Goal: Information Seeking & Learning: Learn about a topic

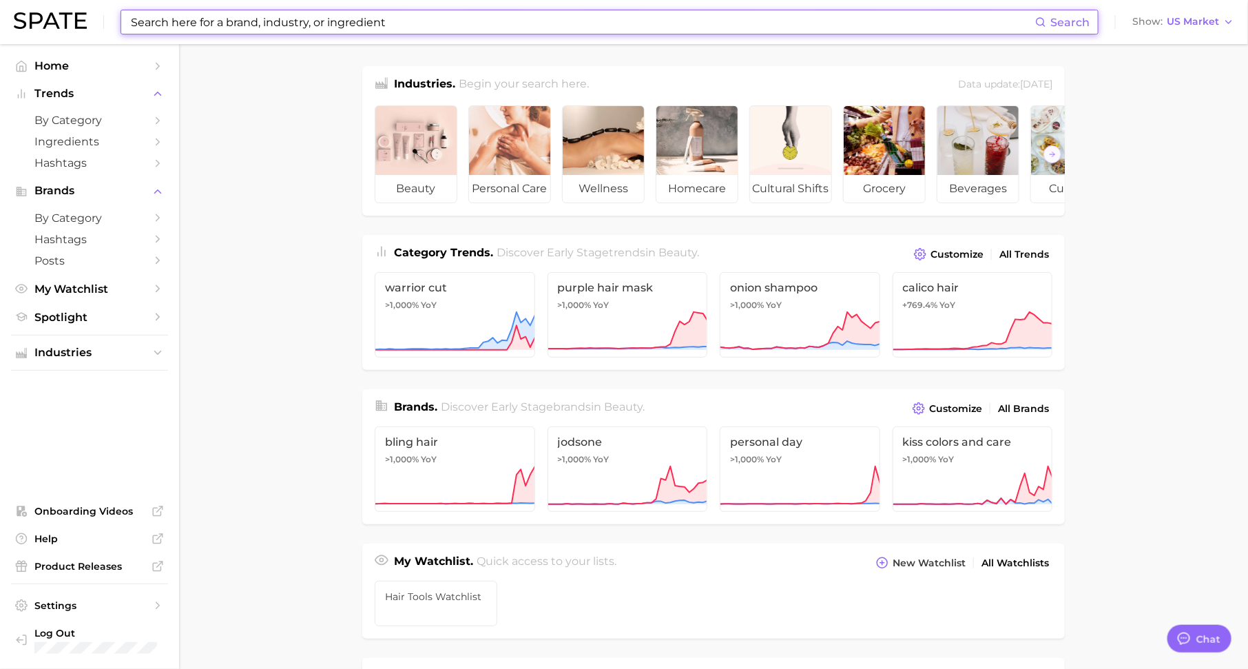
click at [221, 22] on input at bounding box center [581, 21] width 905 height 23
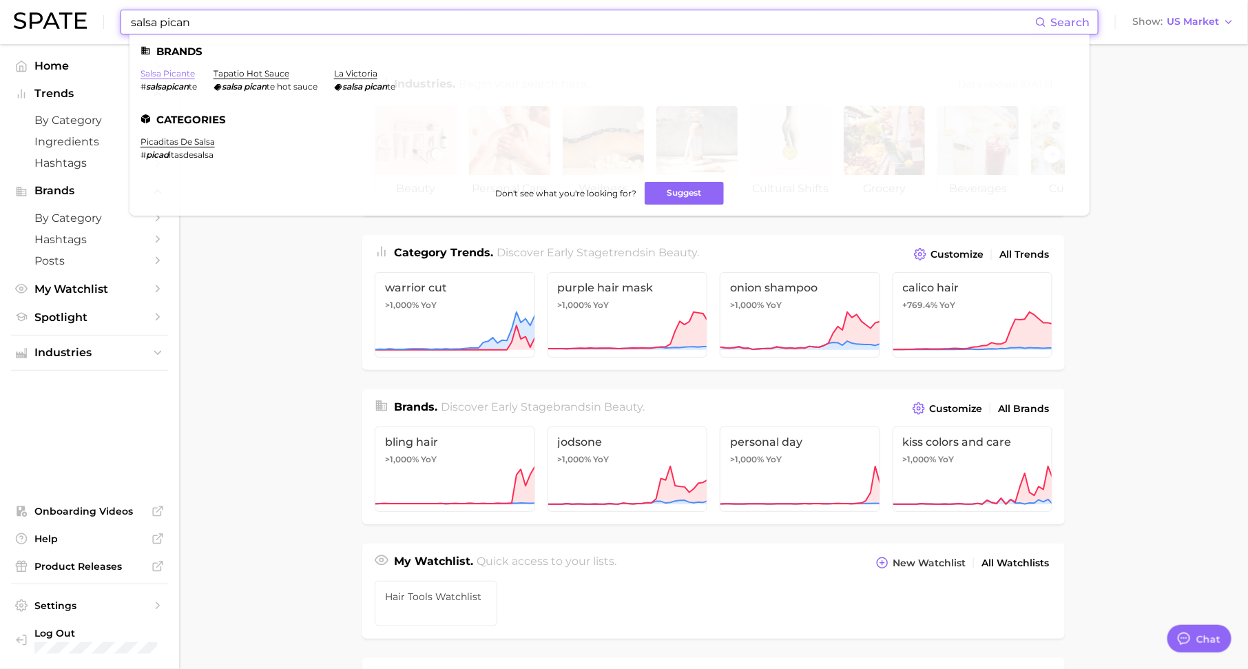
type input "salsa pican"
click at [178, 71] on link "salsa picante" at bounding box center [167, 73] width 54 height 10
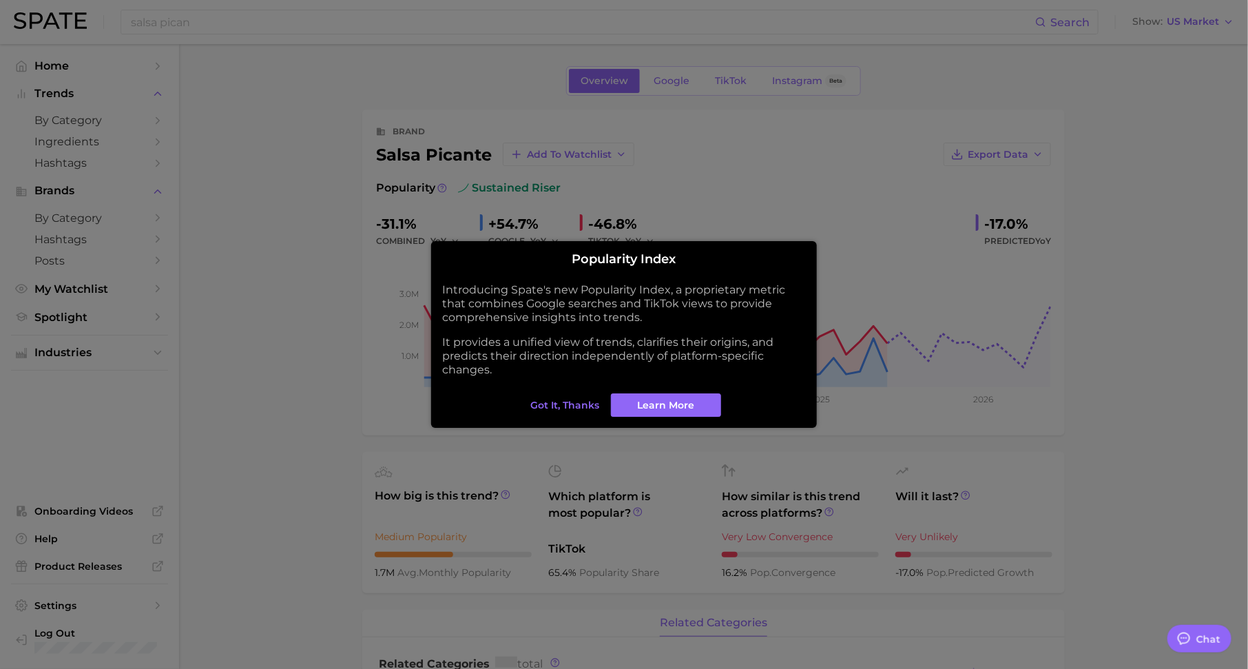
click at [684, 129] on div at bounding box center [624, 636] width 1248 height 1272
type textarea "x"
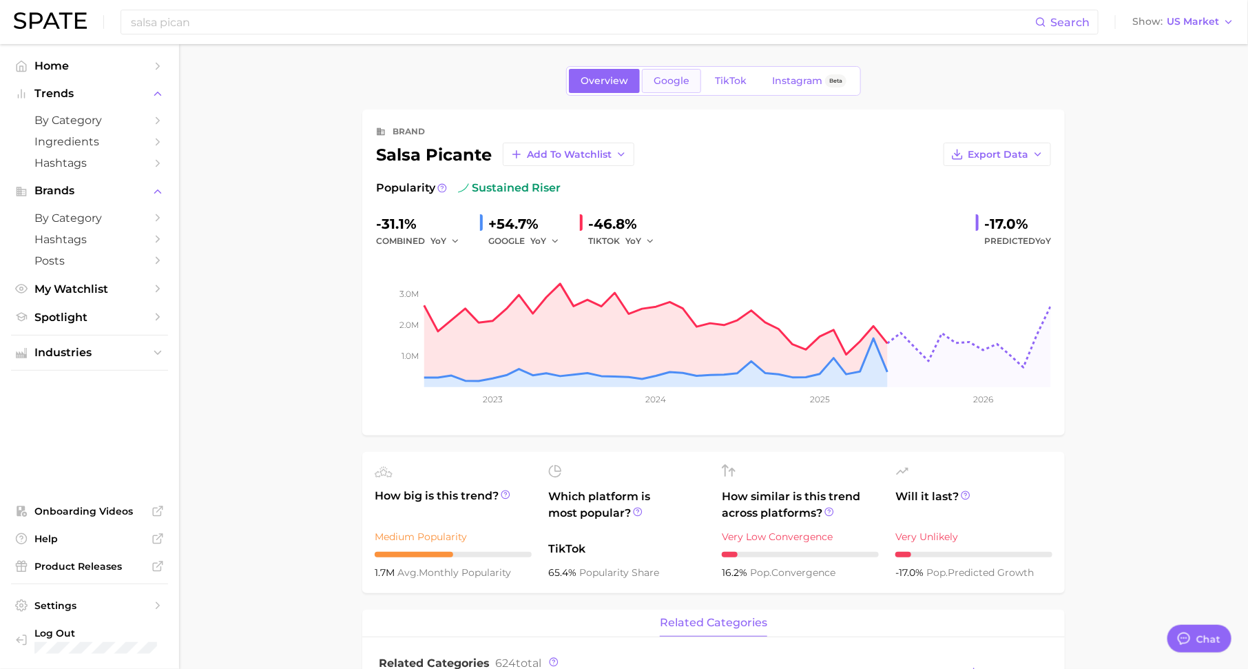
click at [681, 86] on span "Google" at bounding box center [671, 81] width 36 height 12
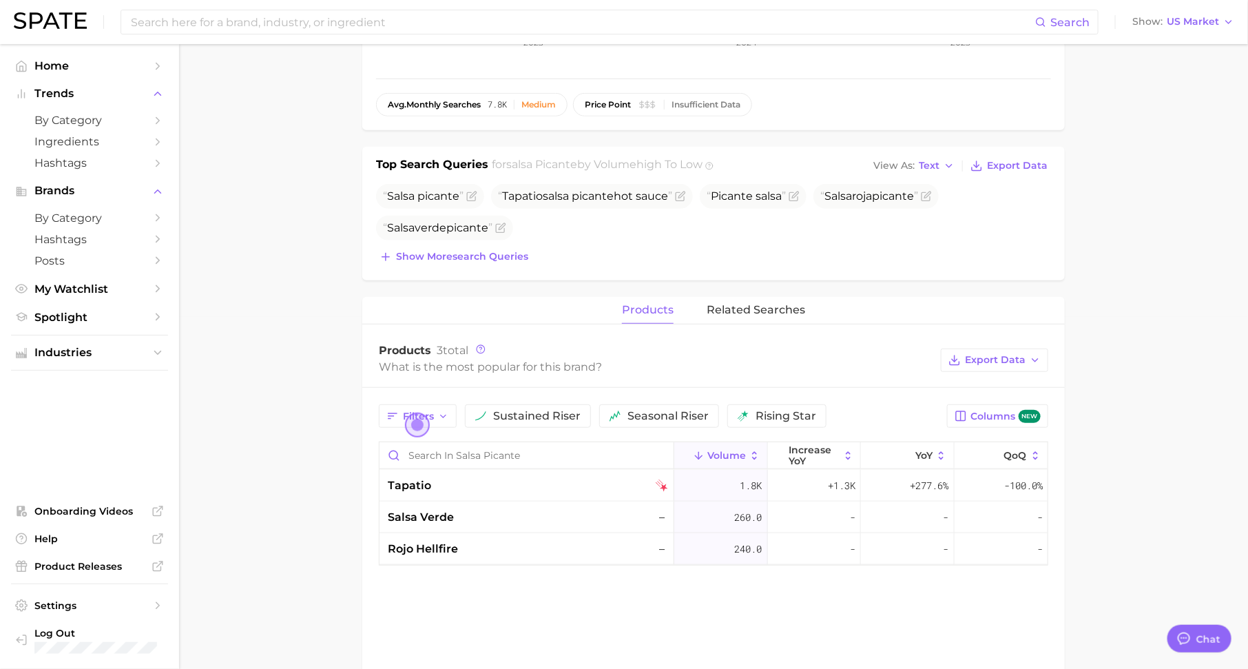
scroll to position [355, 0]
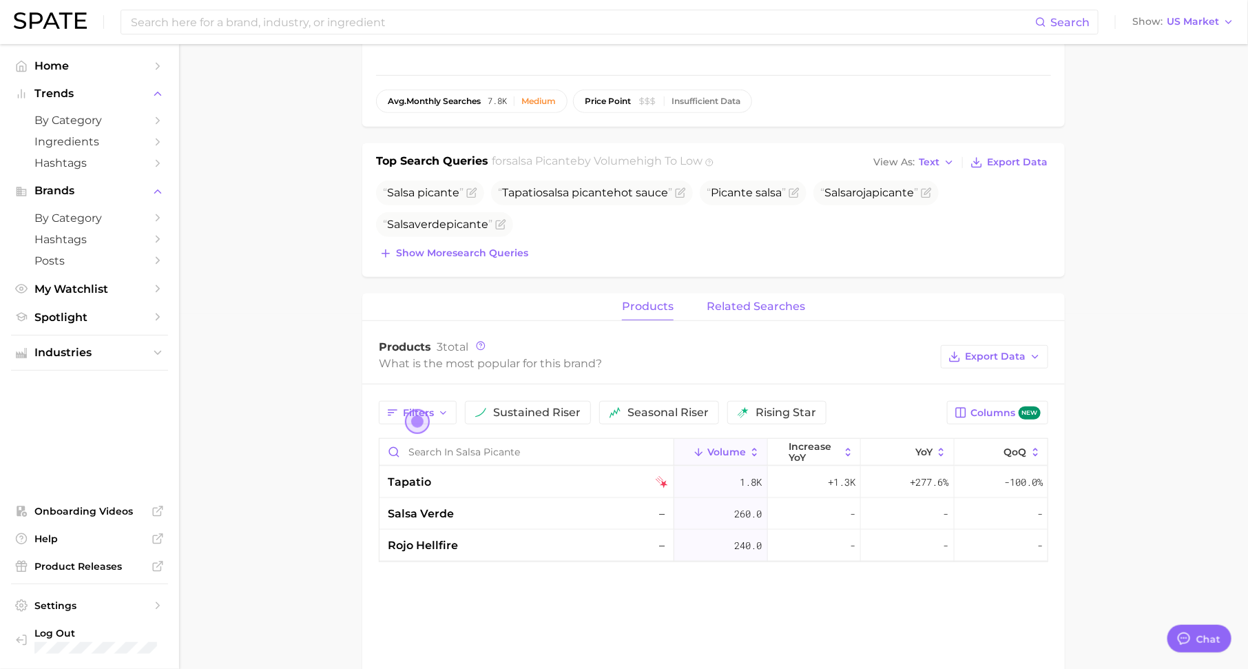
click at [752, 305] on span "related searches" at bounding box center [755, 306] width 98 height 12
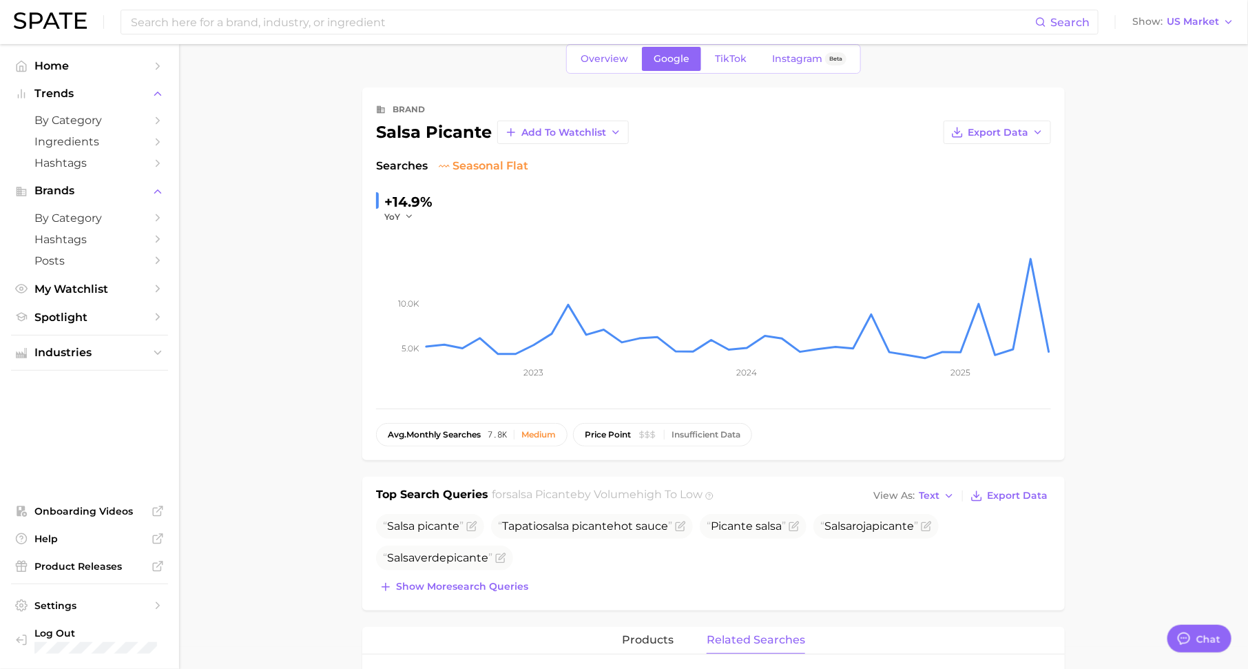
scroll to position [0, 0]
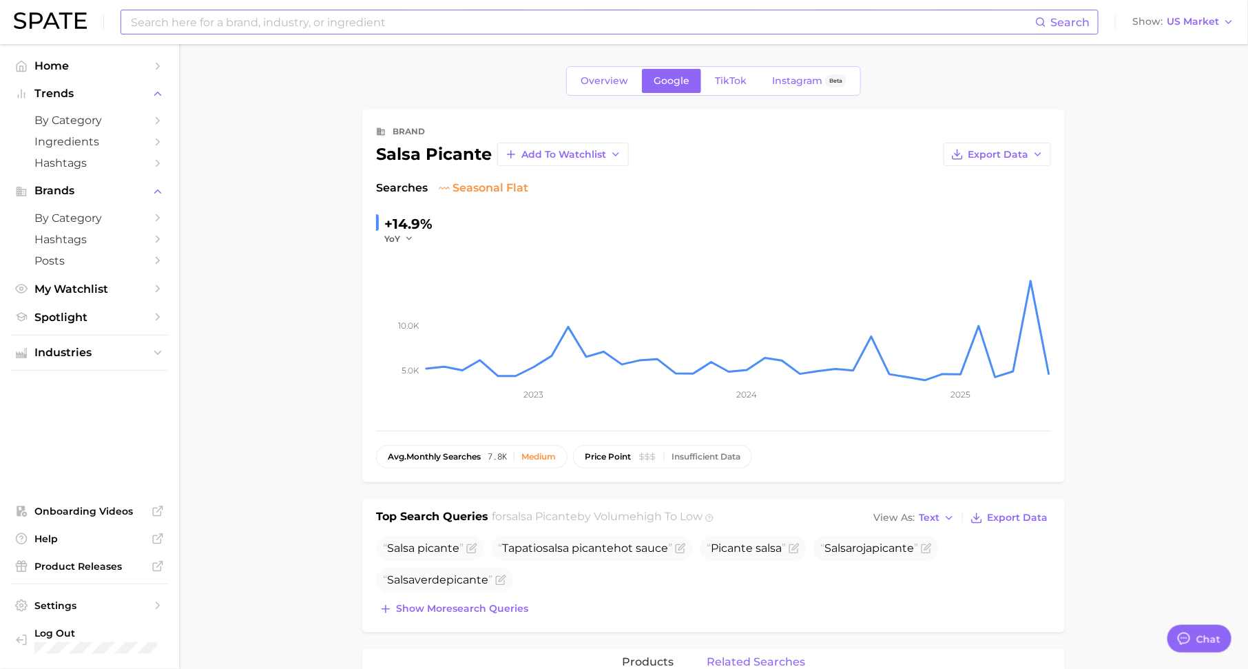
click at [342, 14] on input at bounding box center [581, 21] width 905 height 23
type input "s"
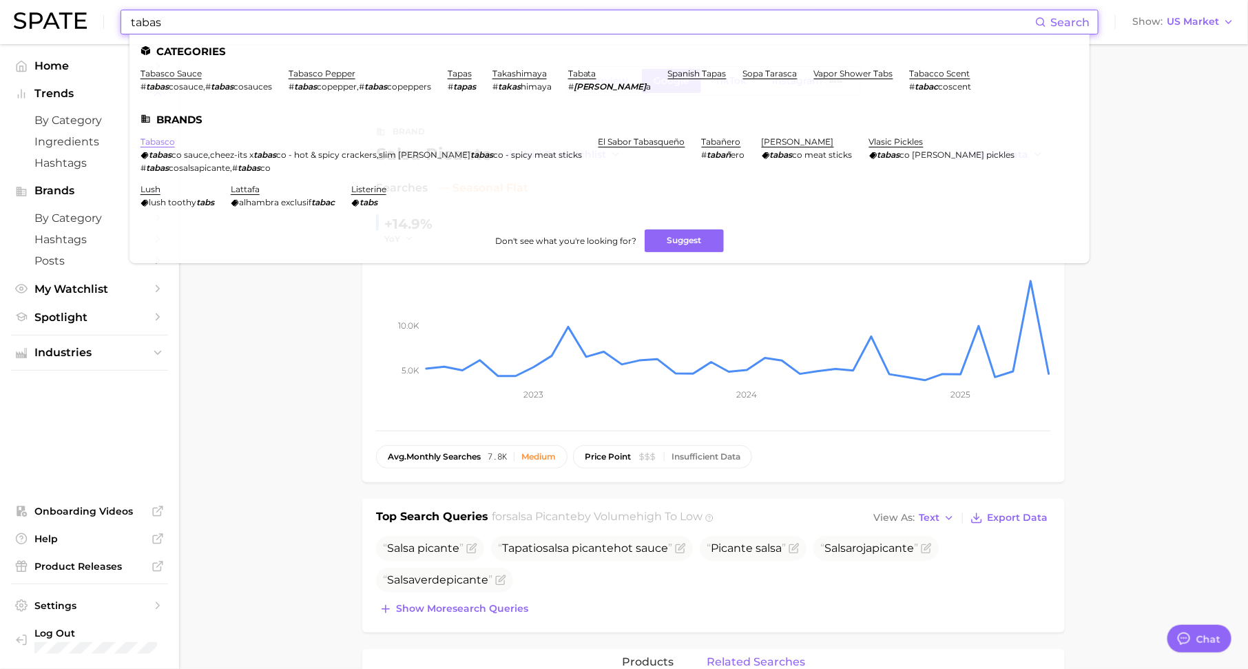
type input "tabas"
click at [165, 145] on link "tabasco" at bounding box center [157, 141] width 34 height 10
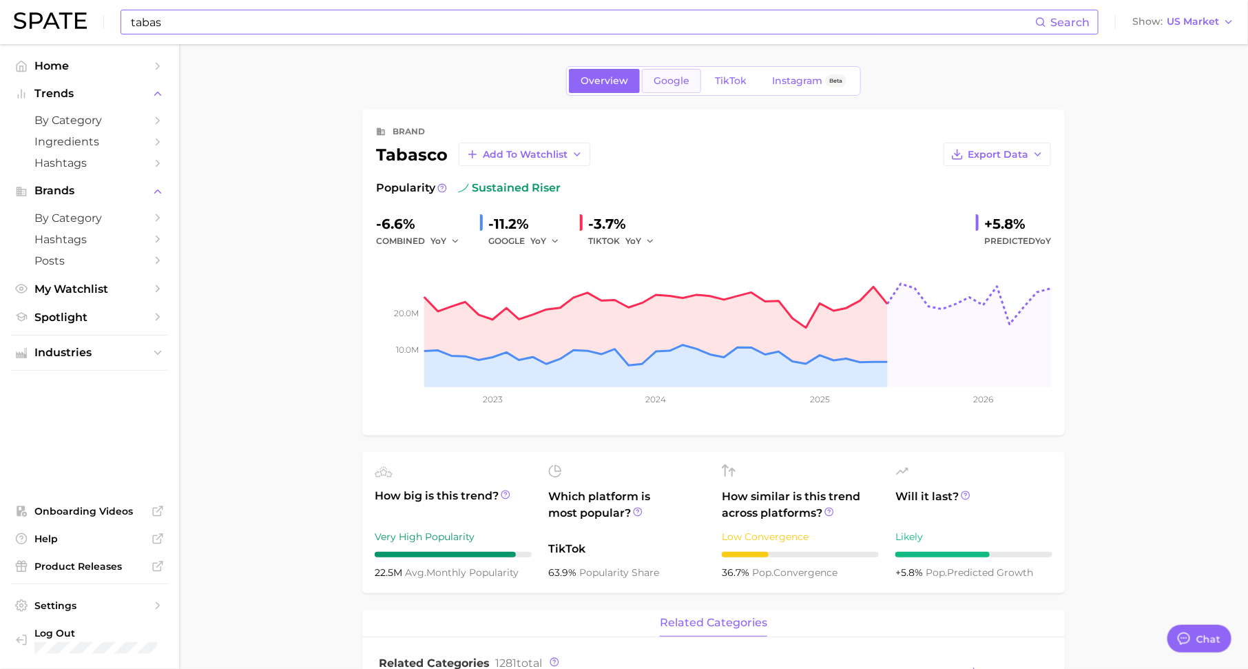
click at [673, 85] on span "Google" at bounding box center [671, 81] width 36 height 12
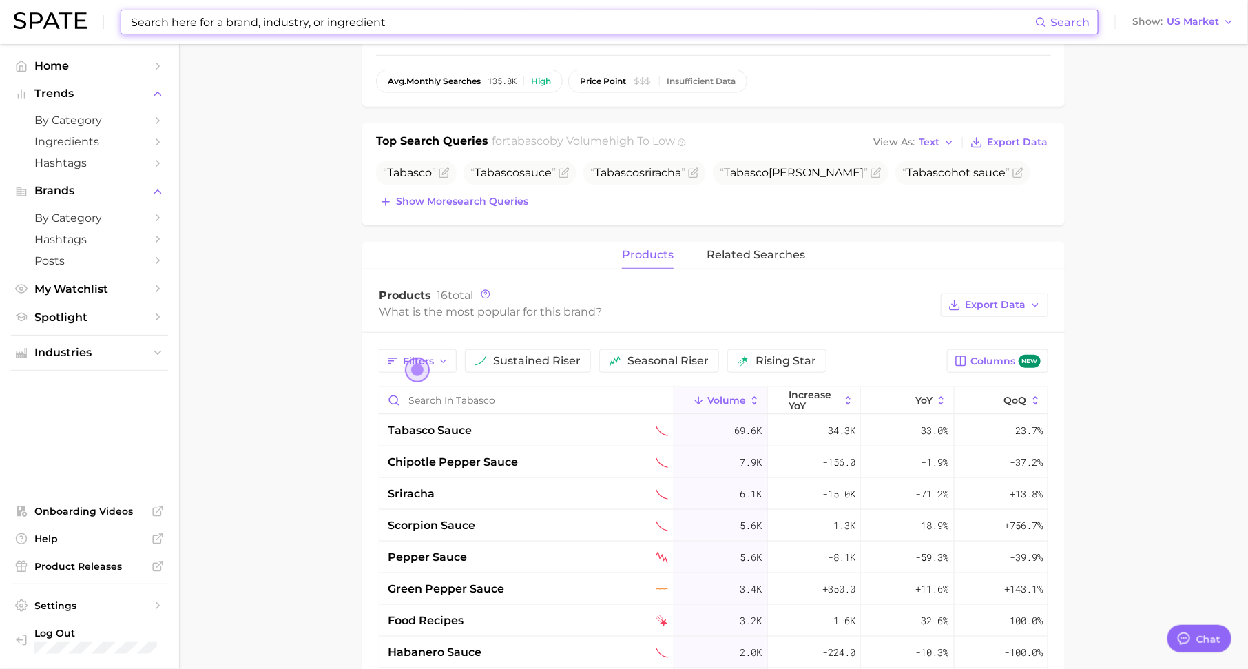
scroll to position [391, 0]
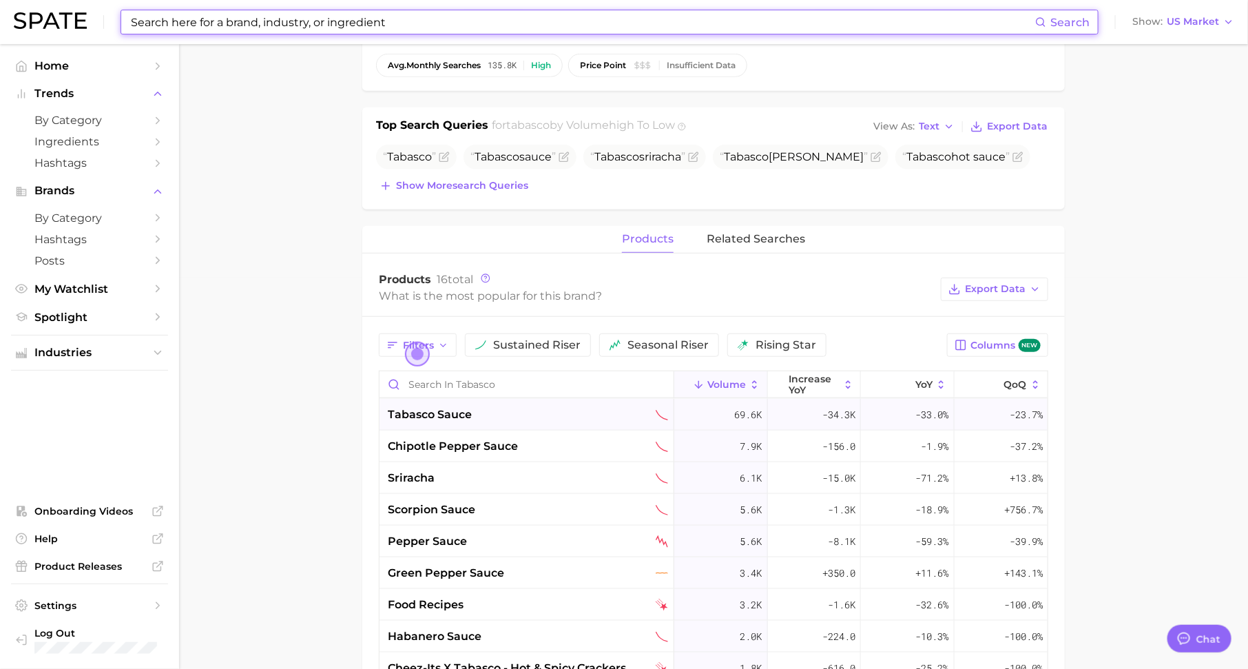
click at [527, 399] on div "tabasco sauce" at bounding box center [526, 415] width 295 height 32
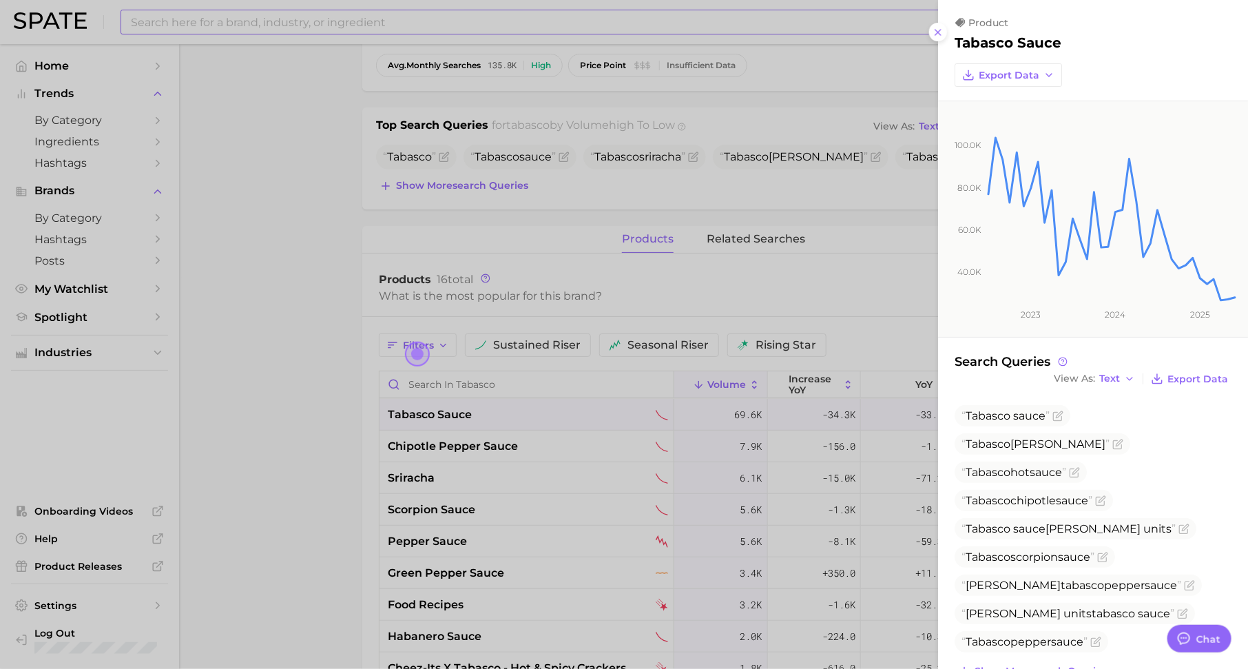
click at [763, 222] on div at bounding box center [624, 334] width 1248 height 669
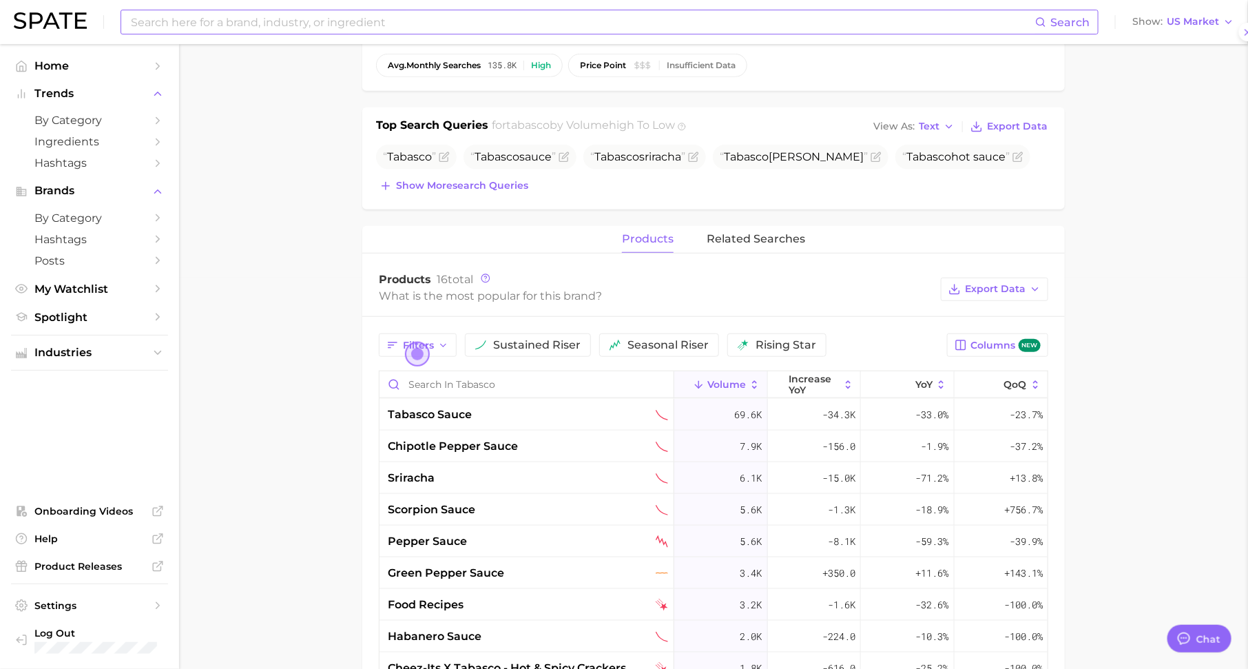
click at [763, 229] on button "related searches" at bounding box center [755, 239] width 98 height 27
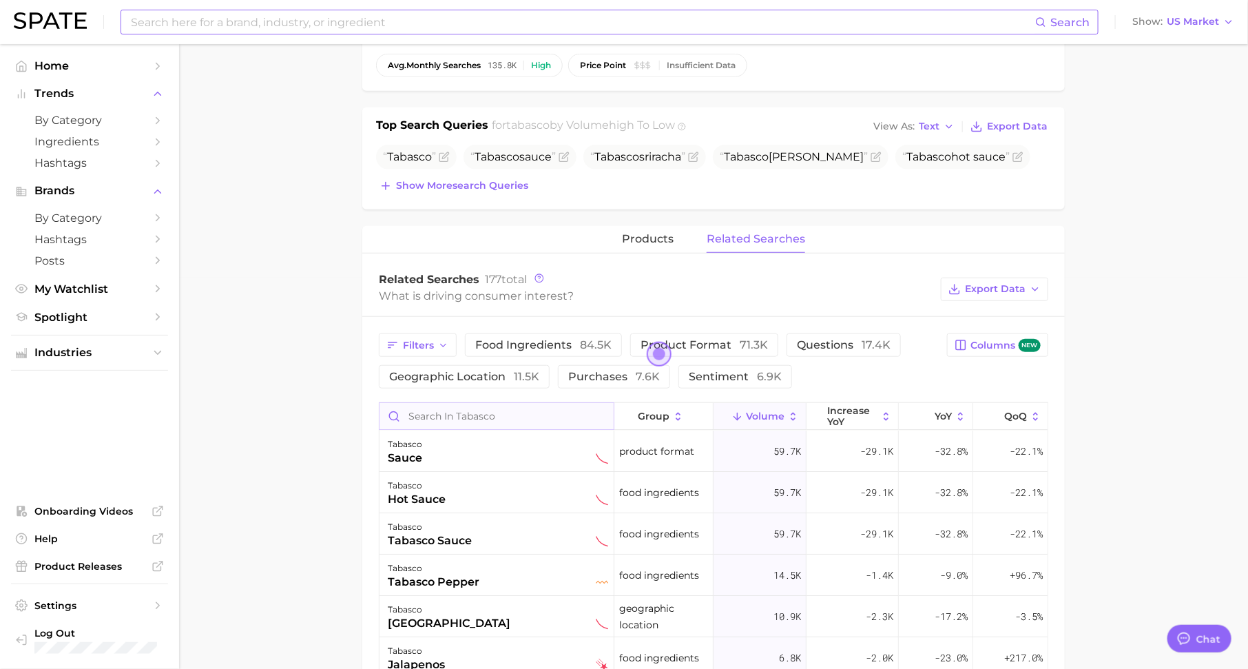
click at [512, 403] on input "Search in tabasco" at bounding box center [496, 416] width 234 height 26
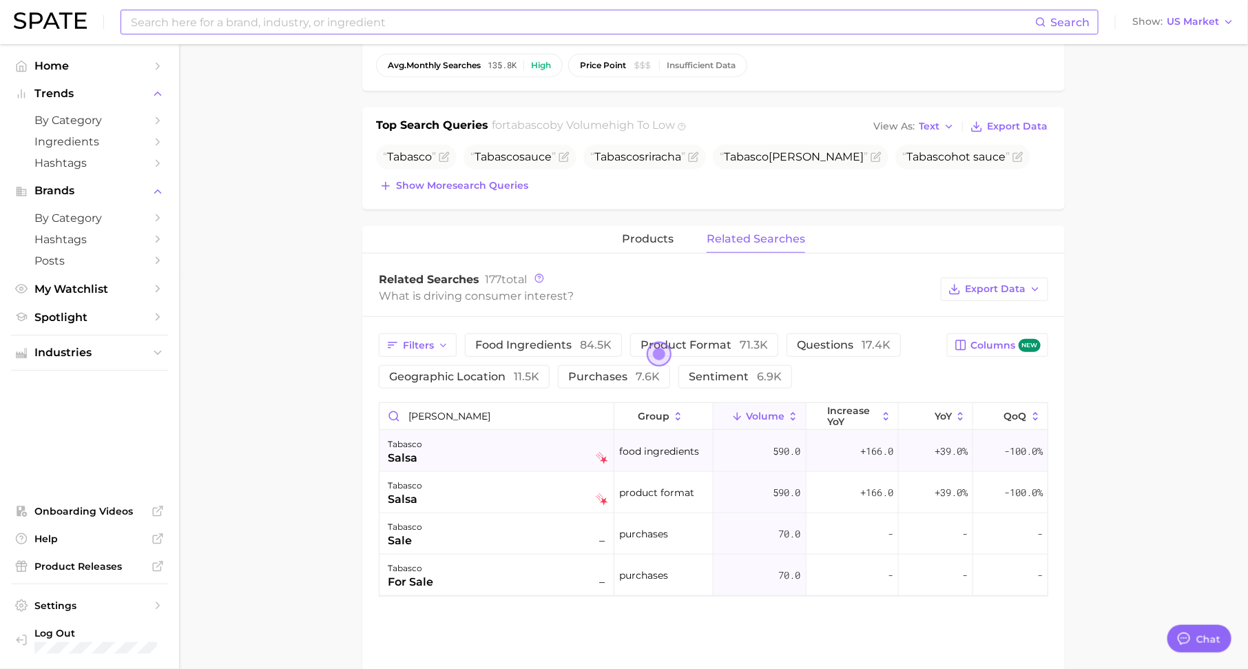
click at [492, 456] on div "tabasco salsa" at bounding box center [498, 451] width 220 height 30
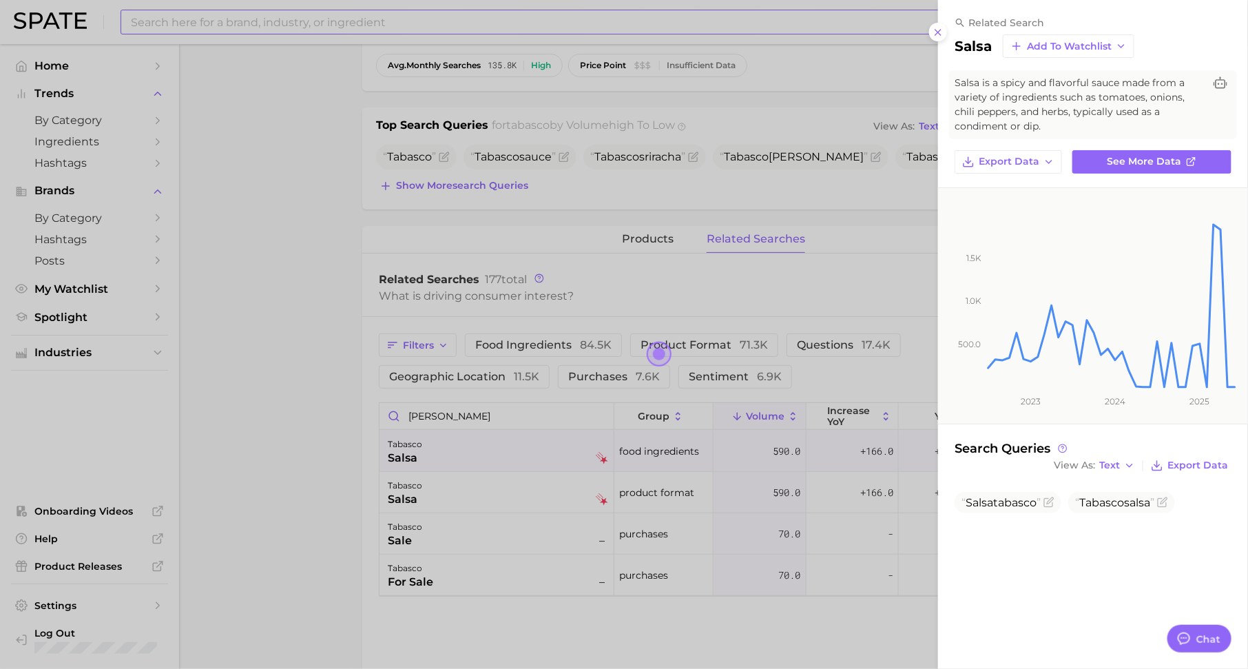
click at [682, 501] on div at bounding box center [624, 334] width 1248 height 669
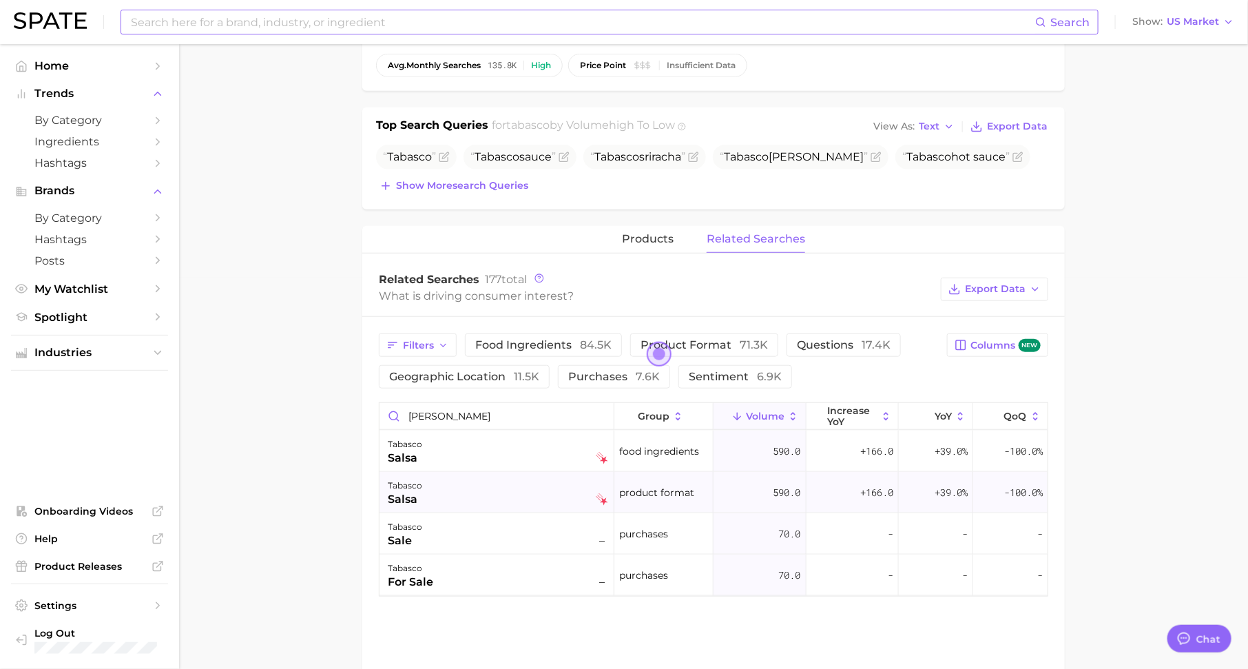
click at [578, 493] on div "tabasco salsa" at bounding box center [498, 492] width 220 height 30
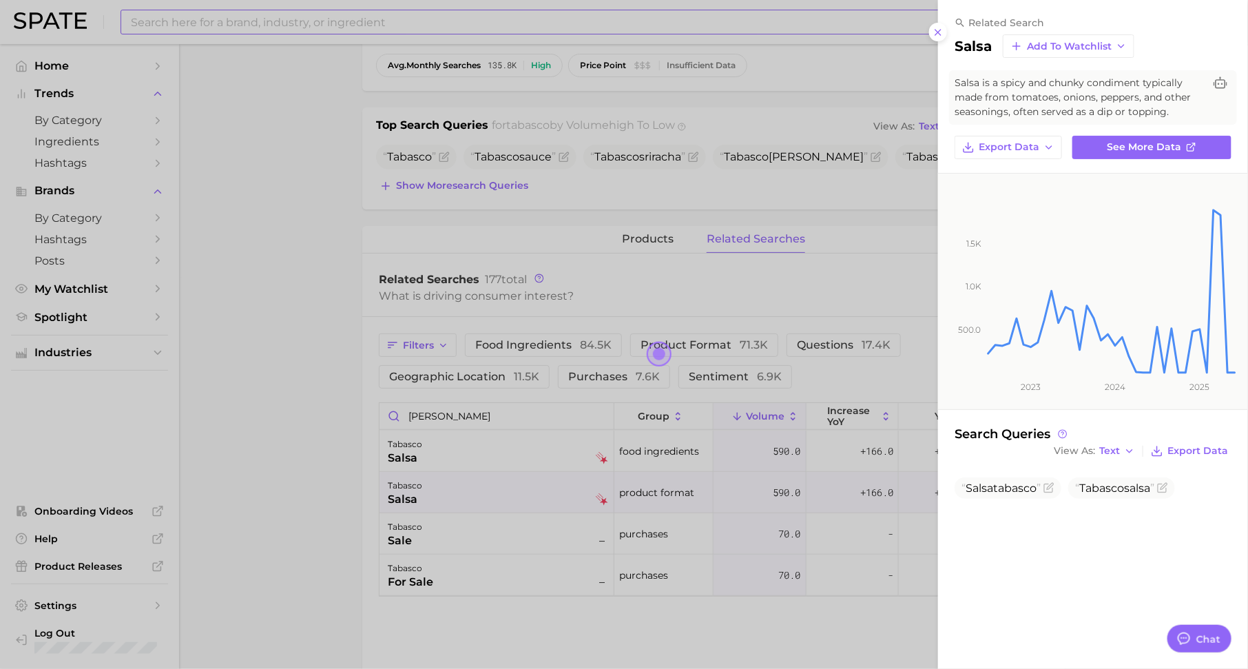
click at [632, 514] on div at bounding box center [624, 334] width 1248 height 669
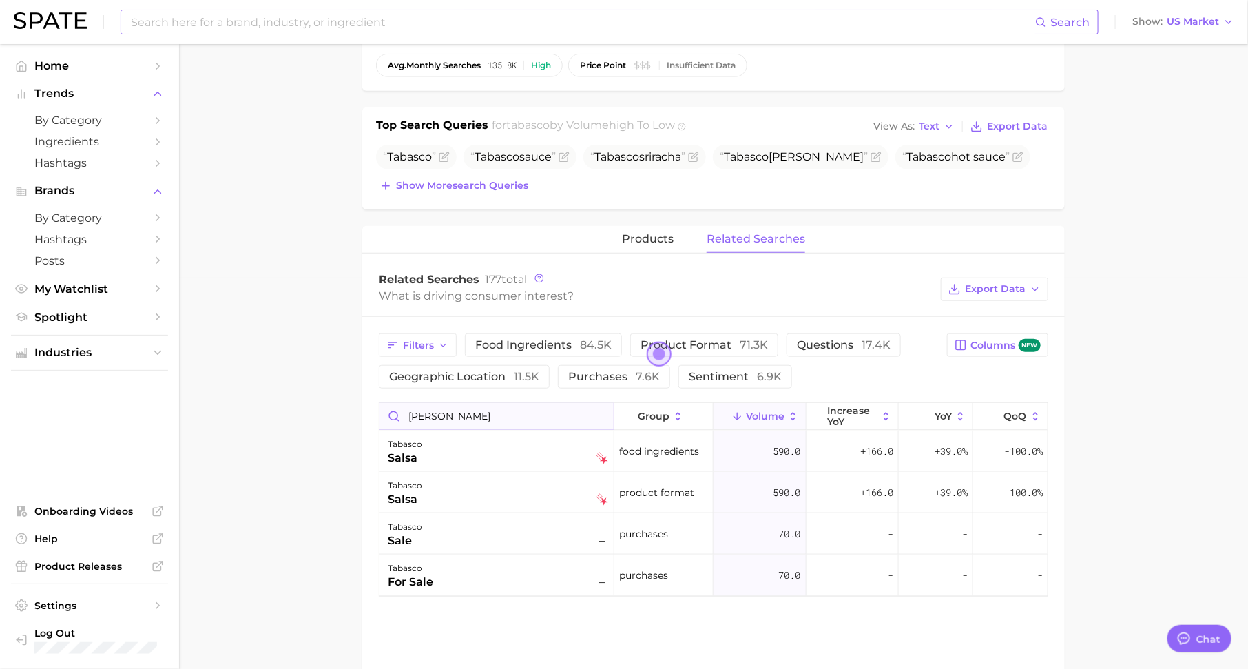
click at [576, 414] on input "[PERSON_NAME]" at bounding box center [496, 416] width 234 height 26
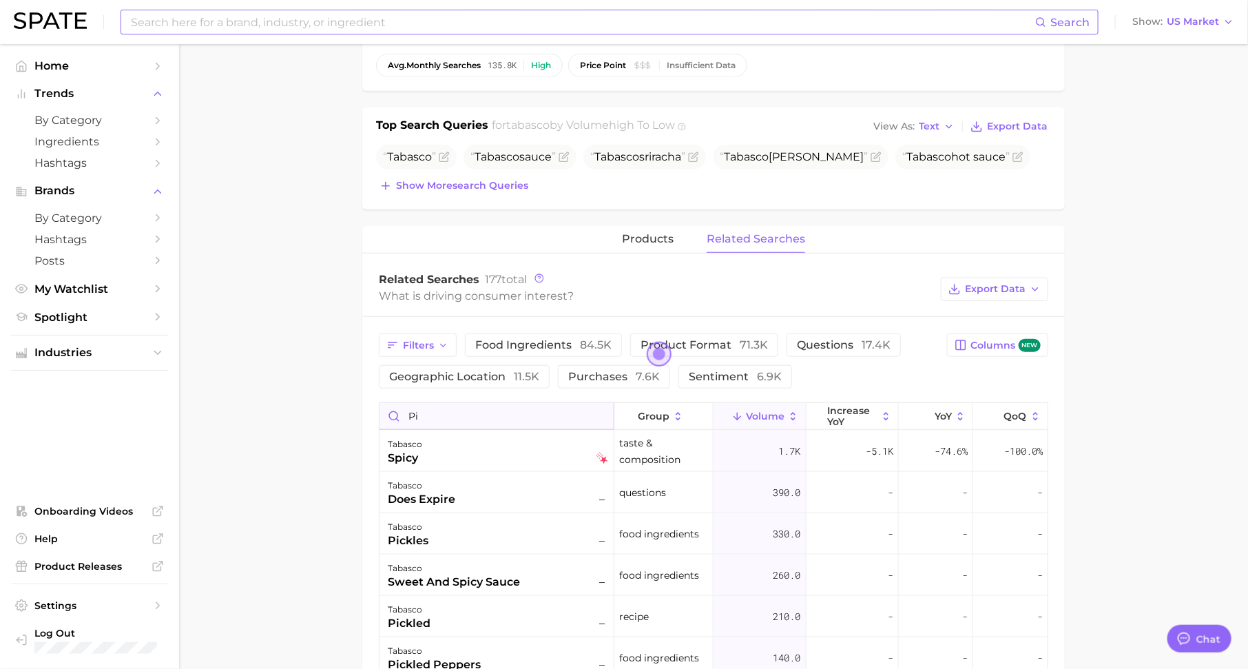
type input "p"
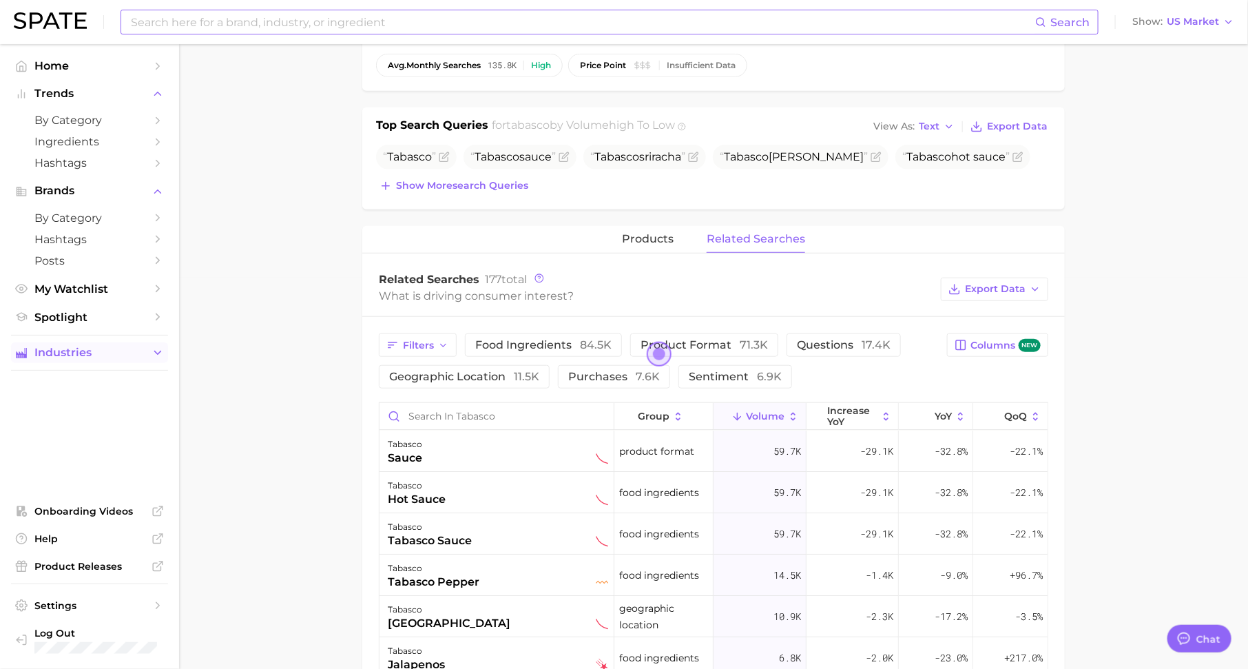
click at [77, 349] on span "Industries" at bounding box center [89, 352] width 110 height 12
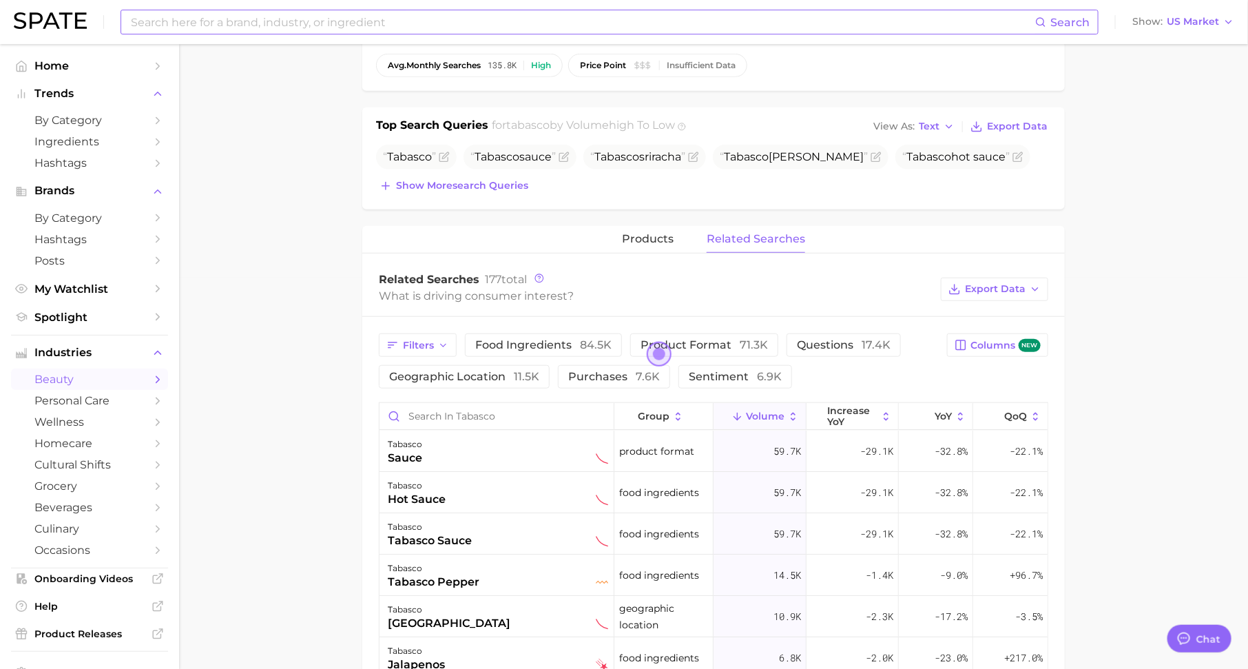
click at [77, 382] on span "beauty" at bounding box center [89, 378] width 110 height 13
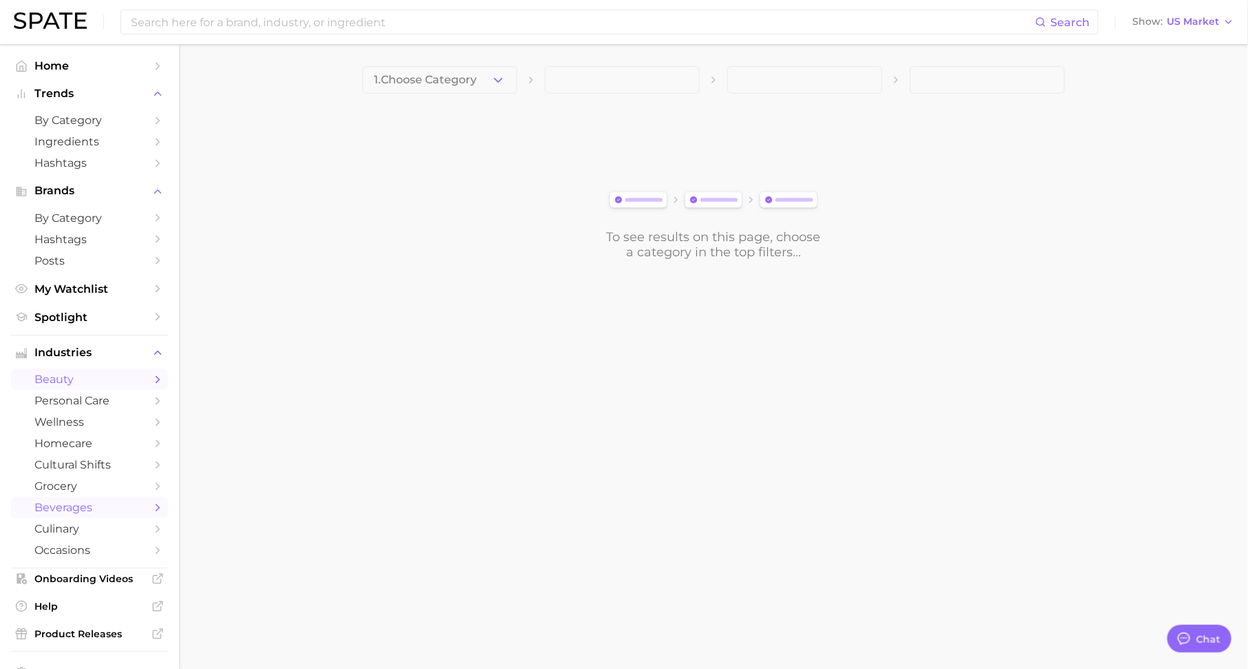
click at [81, 512] on span "beverages" at bounding box center [89, 507] width 110 height 13
click at [459, 83] on span "1. Choose Category" at bounding box center [425, 80] width 103 height 12
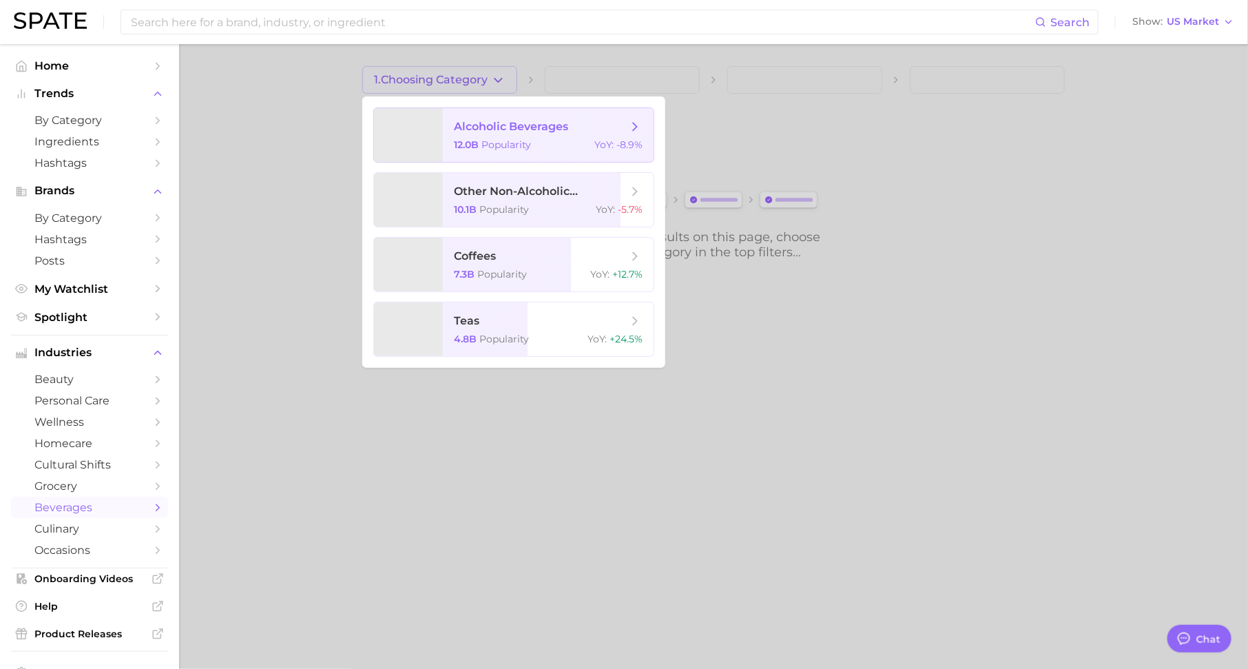
click at [534, 130] on span "alcoholic beverages" at bounding box center [511, 126] width 114 height 13
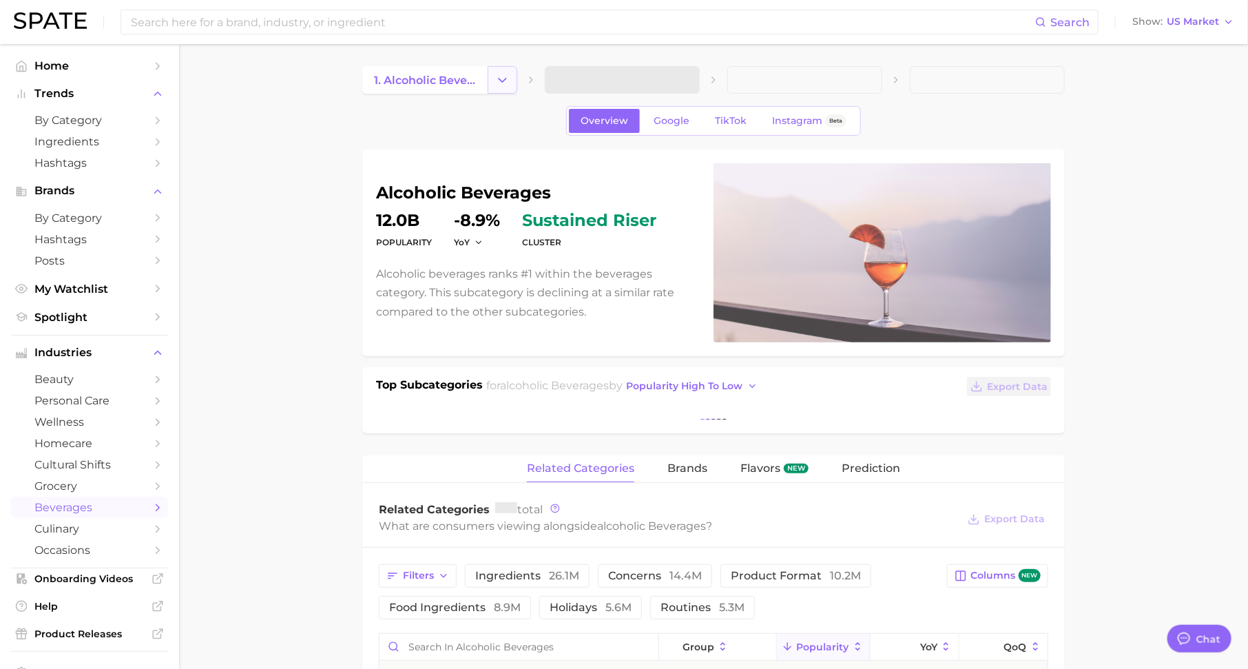
click at [501, 81] on icon "Change Category" at bounding box center [502, 80] width 14 height 14
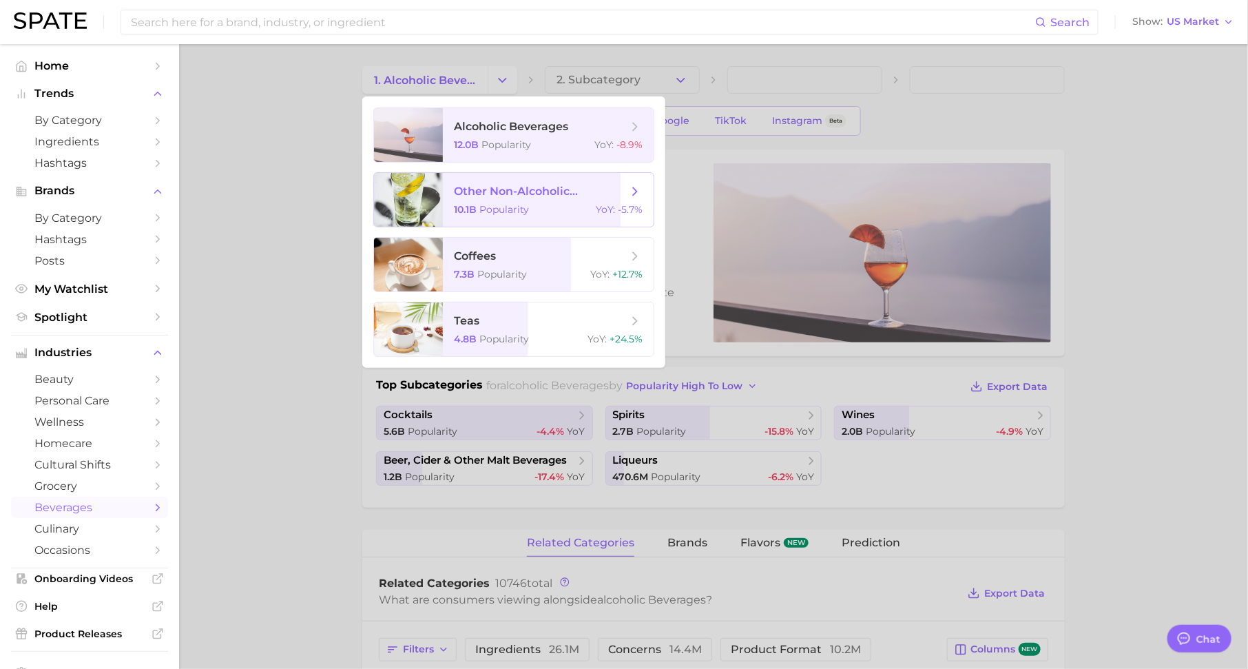
click at [528, 180] on span "other non-alcoholic beverages 10.1b Popularity YoY : -5.7%" at bounding box center [548, 200] width 211 height 54
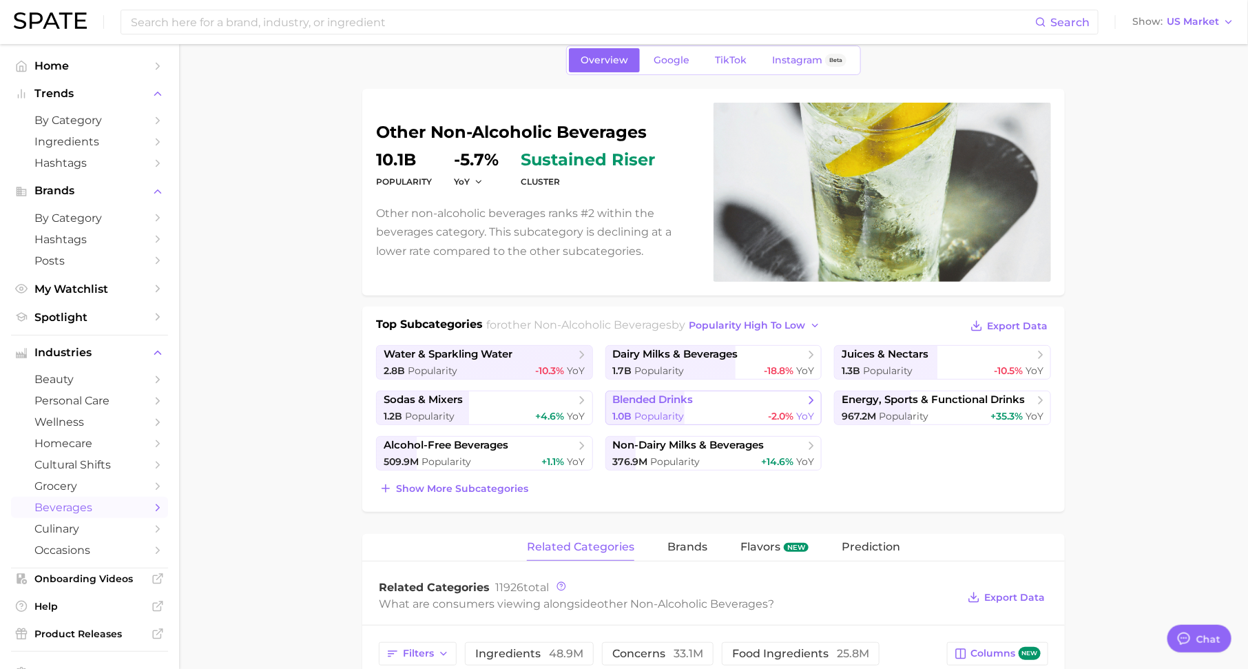
scroll to position [63, 0]
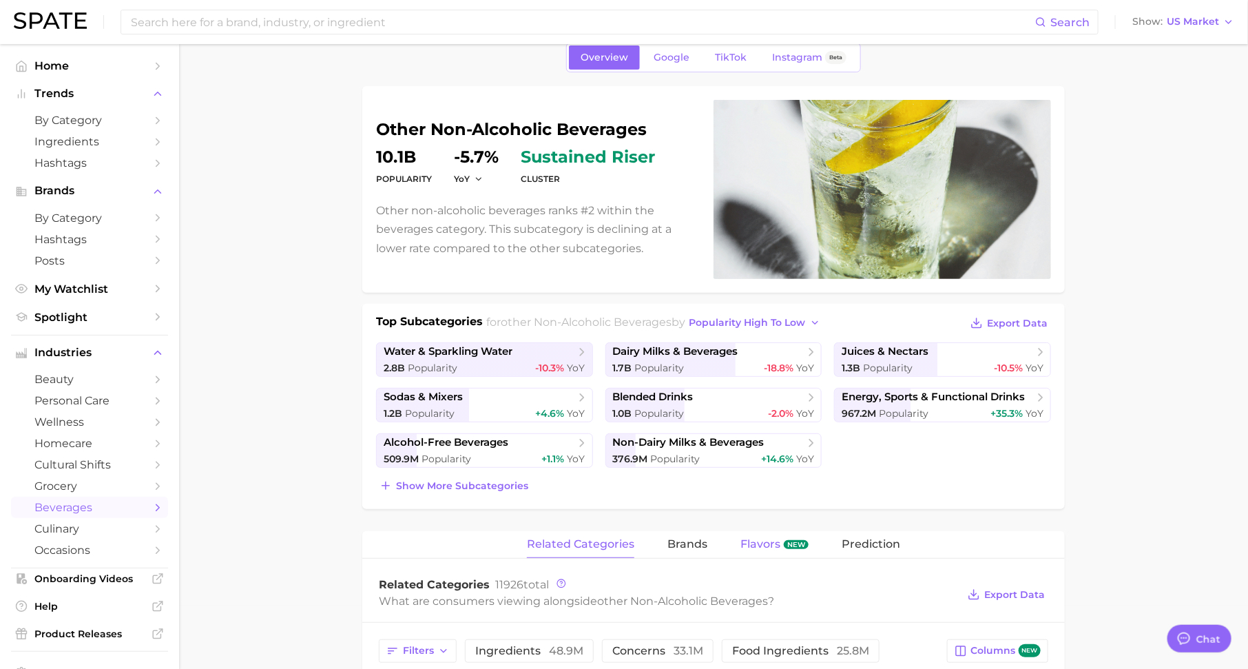
click at [770, 540] on span "Flavors" at bounding box center [760, 544] width 40 height 12
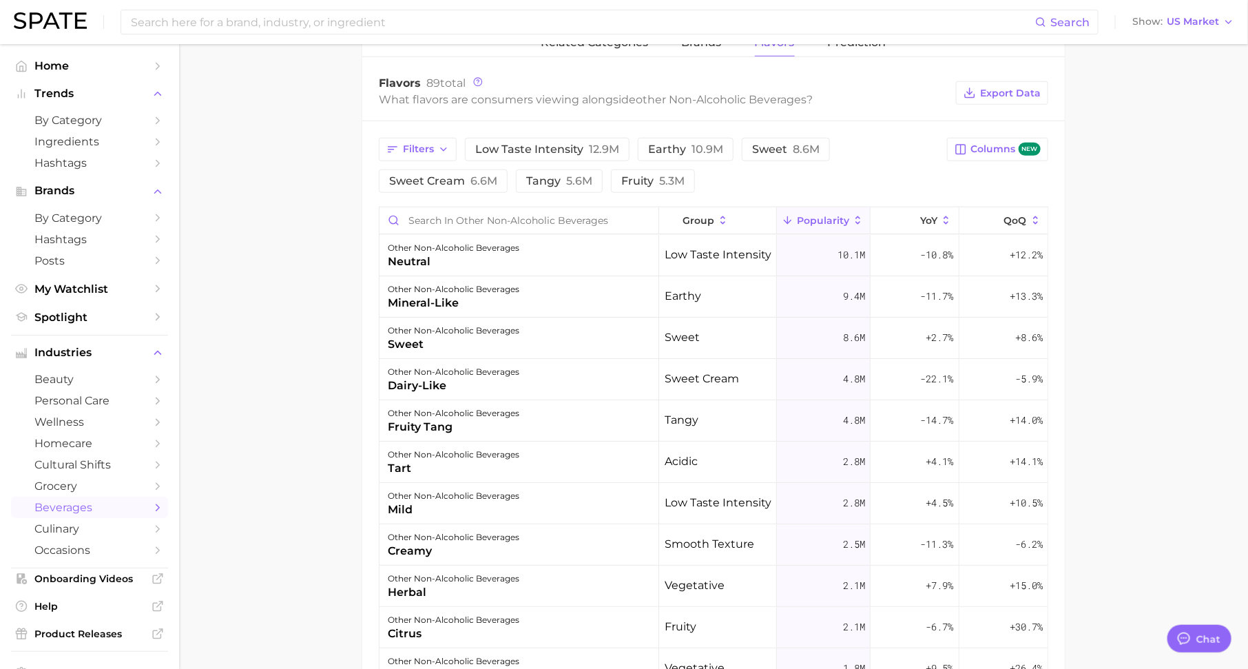
scroll to position [507, 0]
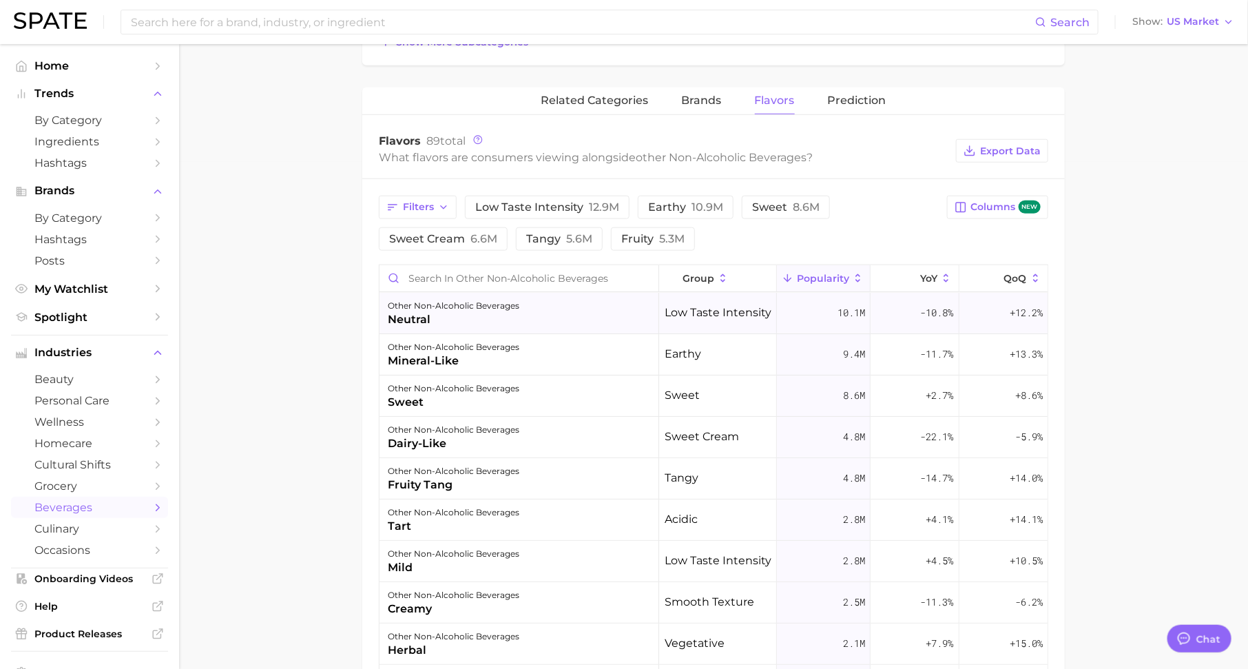
click at [441, 313] on div "neutral" at bounding box center [454, 319] width 132 height 17
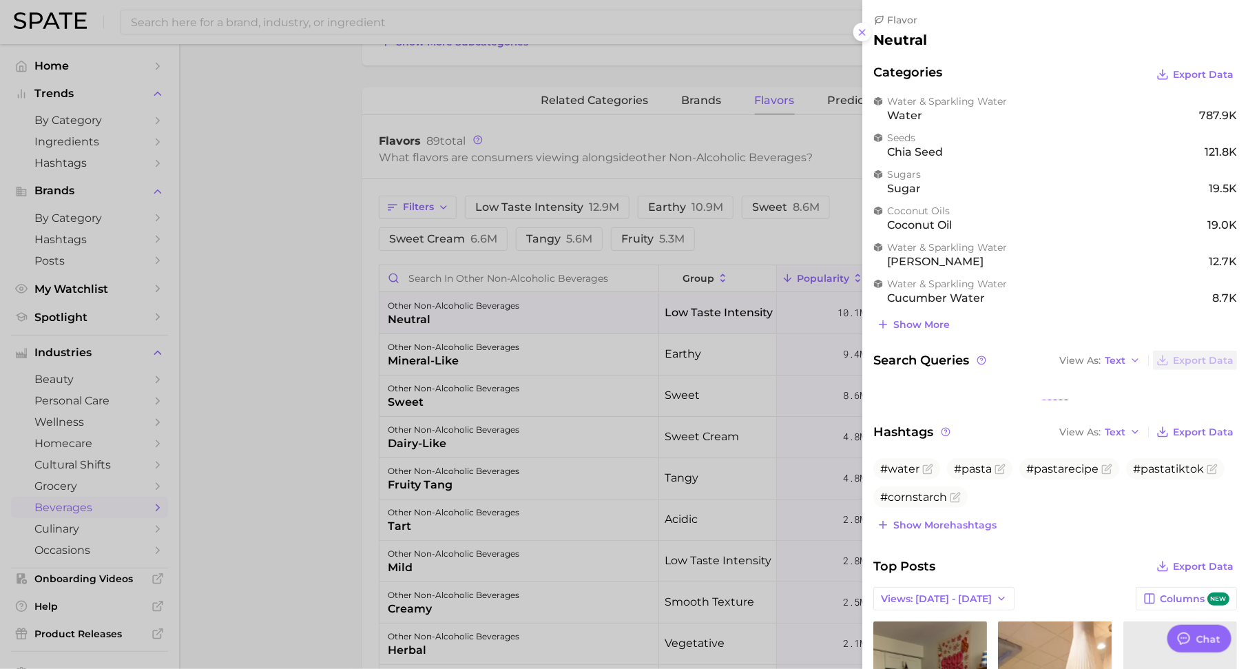
scroll to position [0, 0]
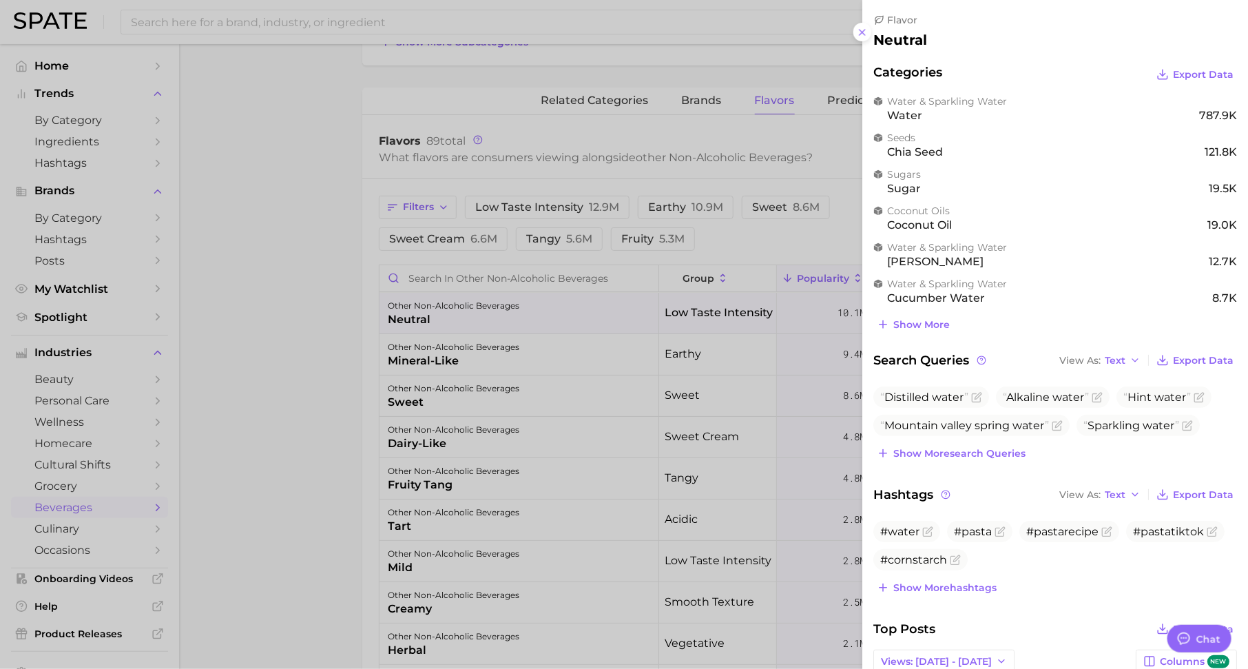
click at [742, 216] on div at bounding box center [624, 334] width 1248 height 669
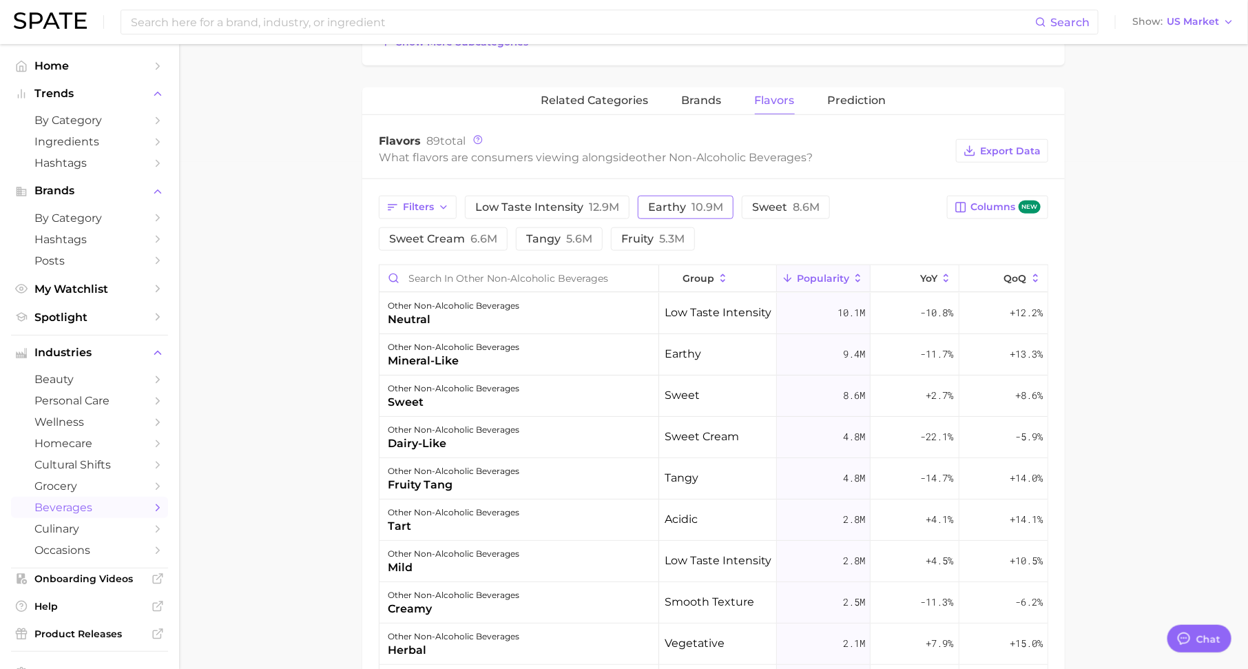
click at [709, 200] on span "10.9m" at bounding box center [707, 206] width 32 height 13
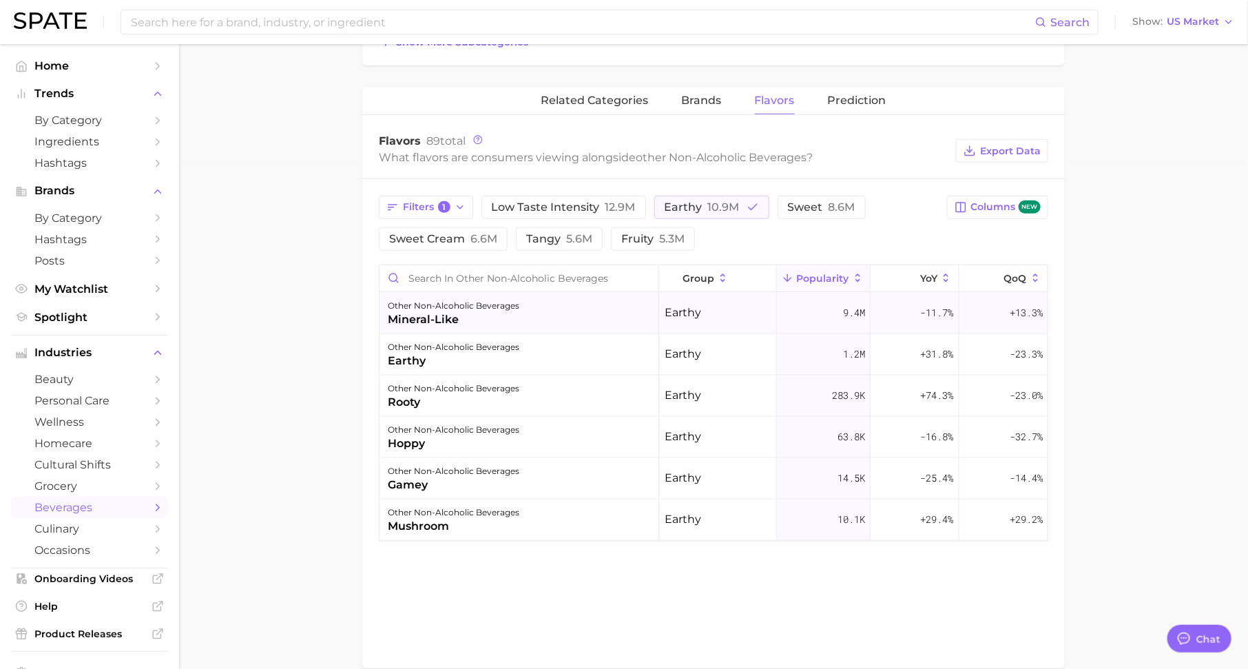
click at [443, 326] on div "other non-alcoholic beverages mineral-like" at bounding box center [519, 313] width 280 height 41
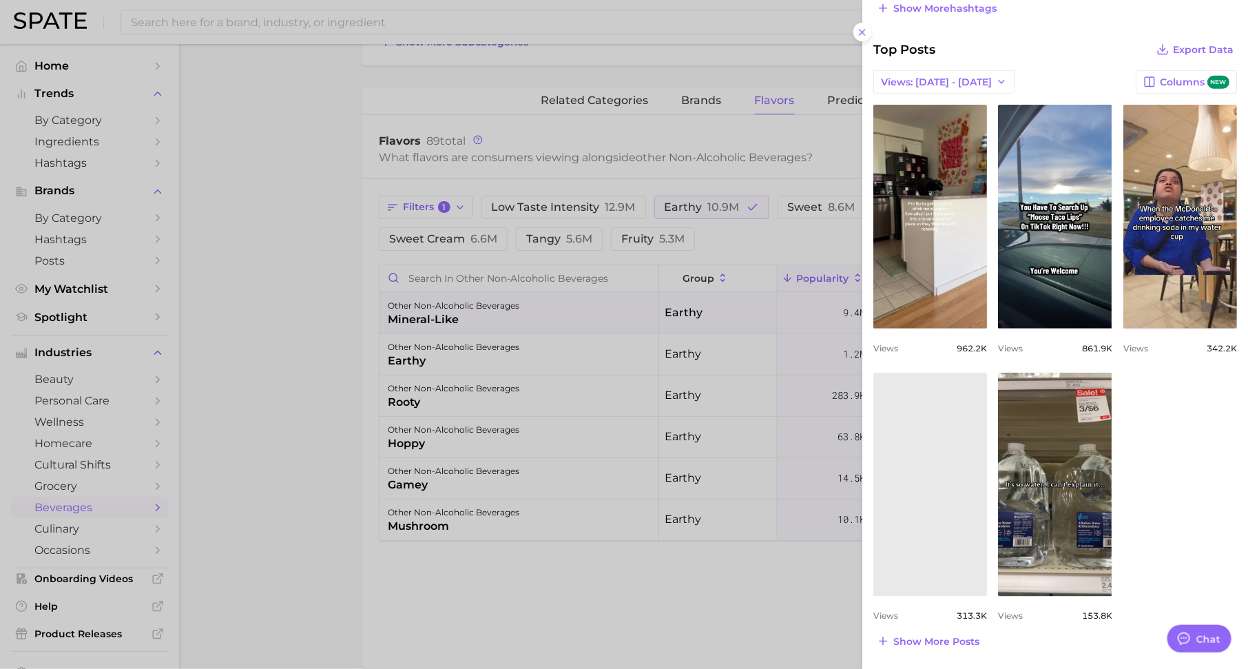
click at [721, 537] on div at bounding box center [624, 334] width 1248 height 669
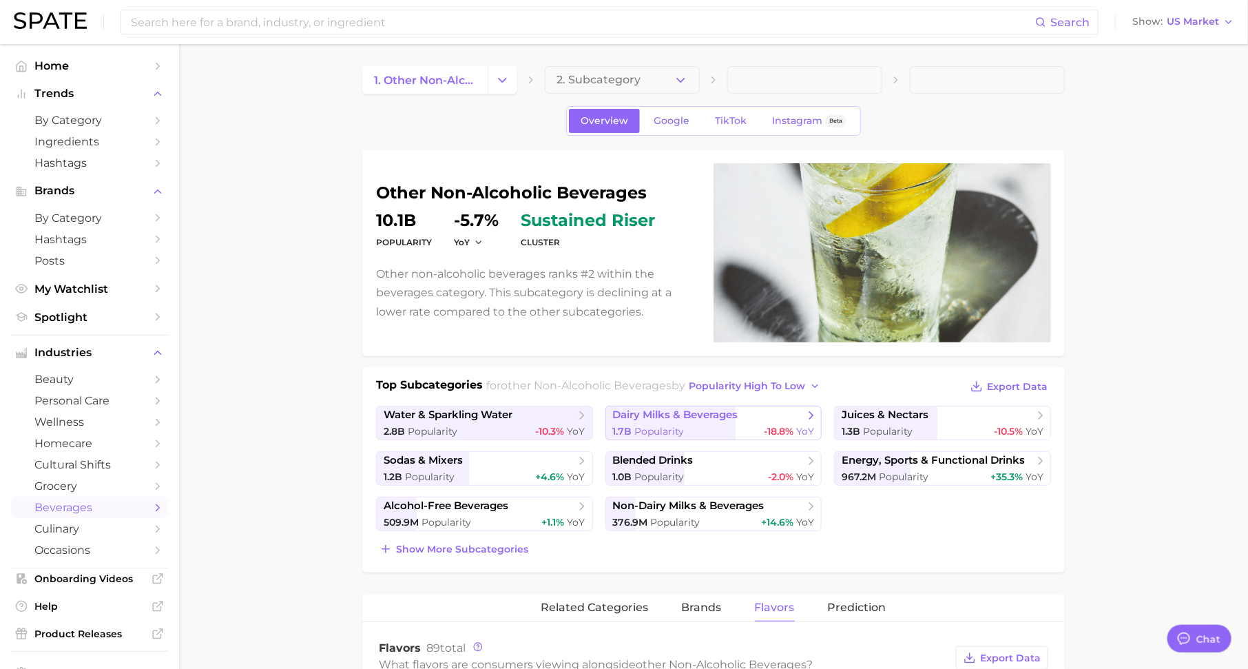
click at [668, 410] on span "dairy milks & beverages" at bounding box center [675, 414] width 125 height 13
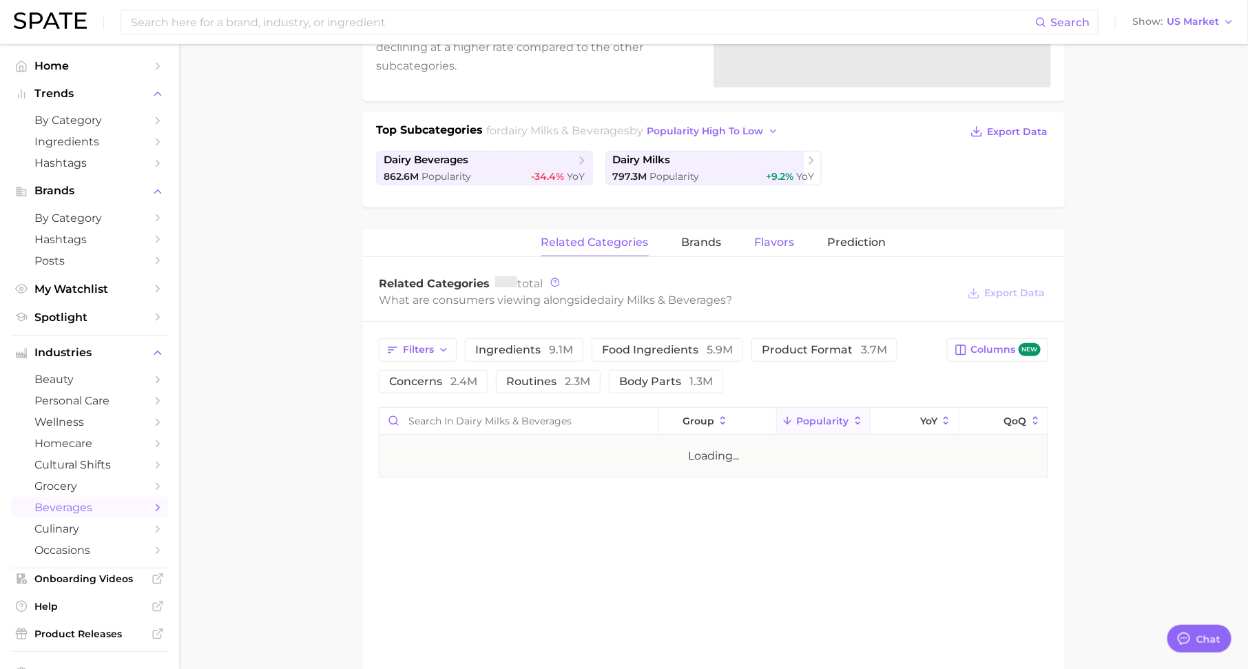
click at [765, 239] on span "Flavors" at bounding box center [775, 242] width 40 height 12
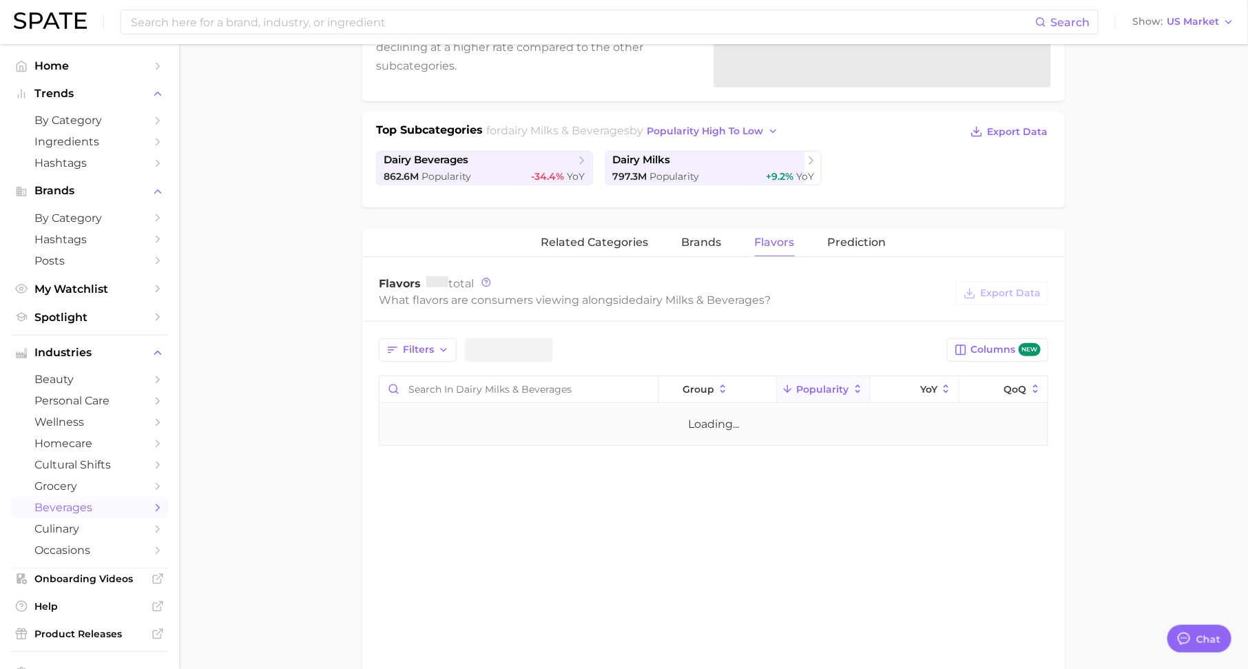
scroll to position [267, 0]
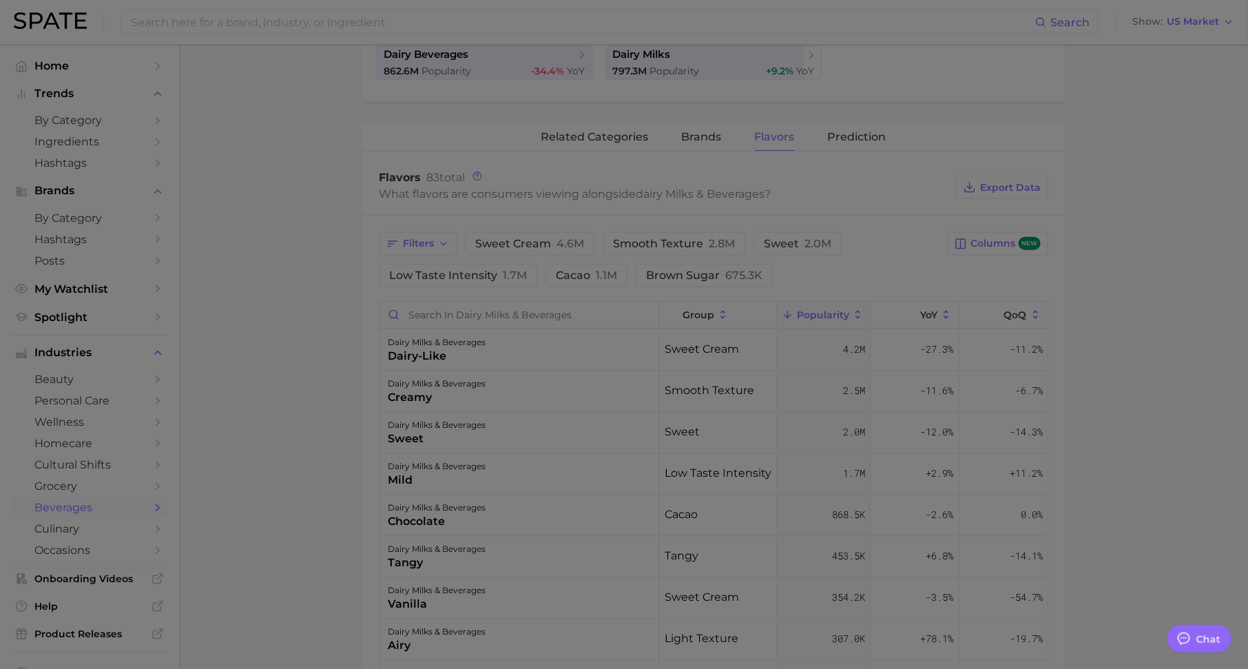
click at [609, 434] on div at bounding box center [624, 200] width 1248 height 1144
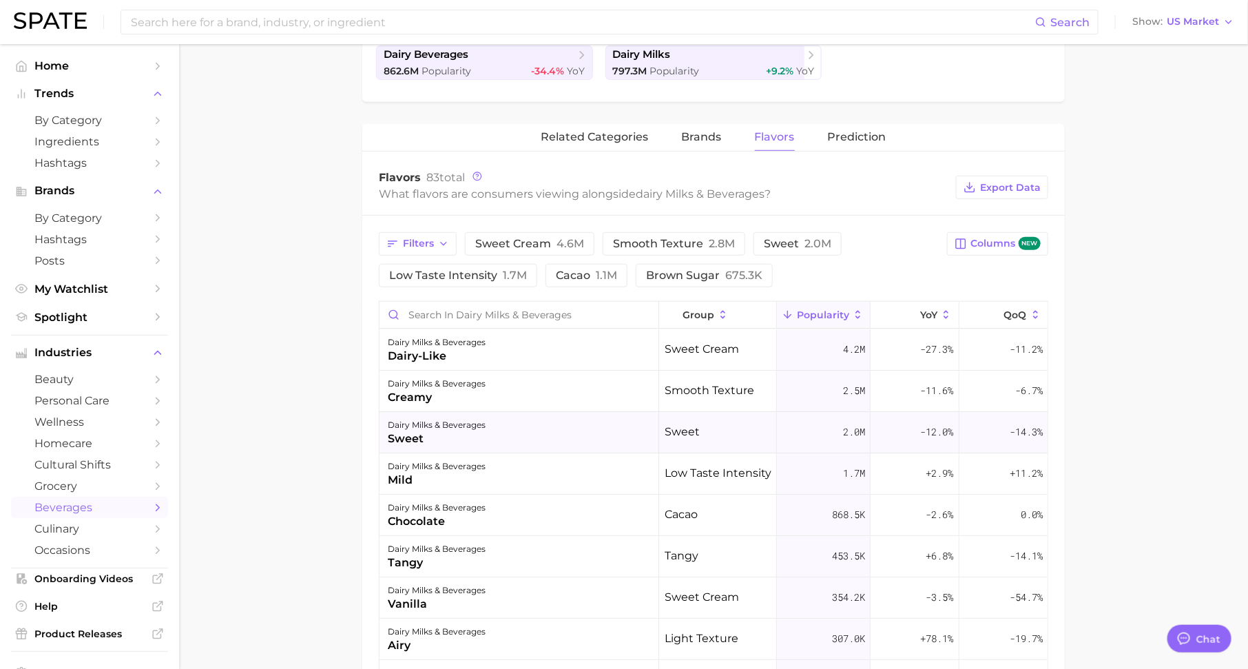
click at [456, 441] on div "sweet" at bounding box center [437, 438] width 98 height 17
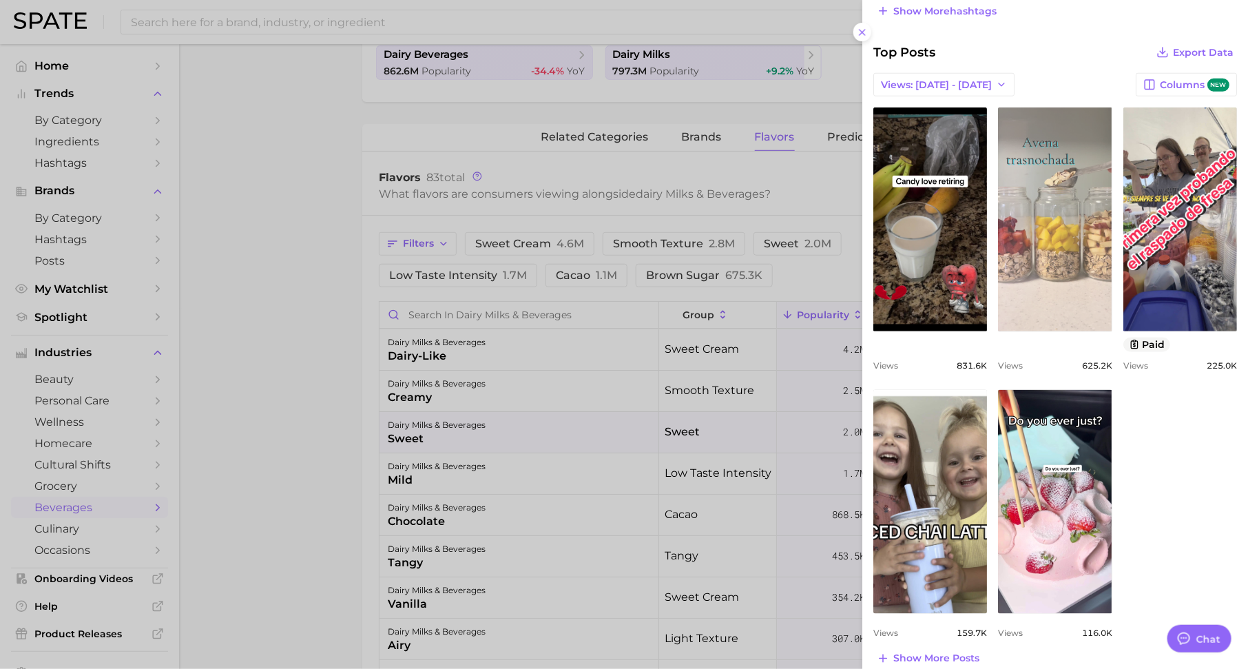
scroll to position [622, 0]
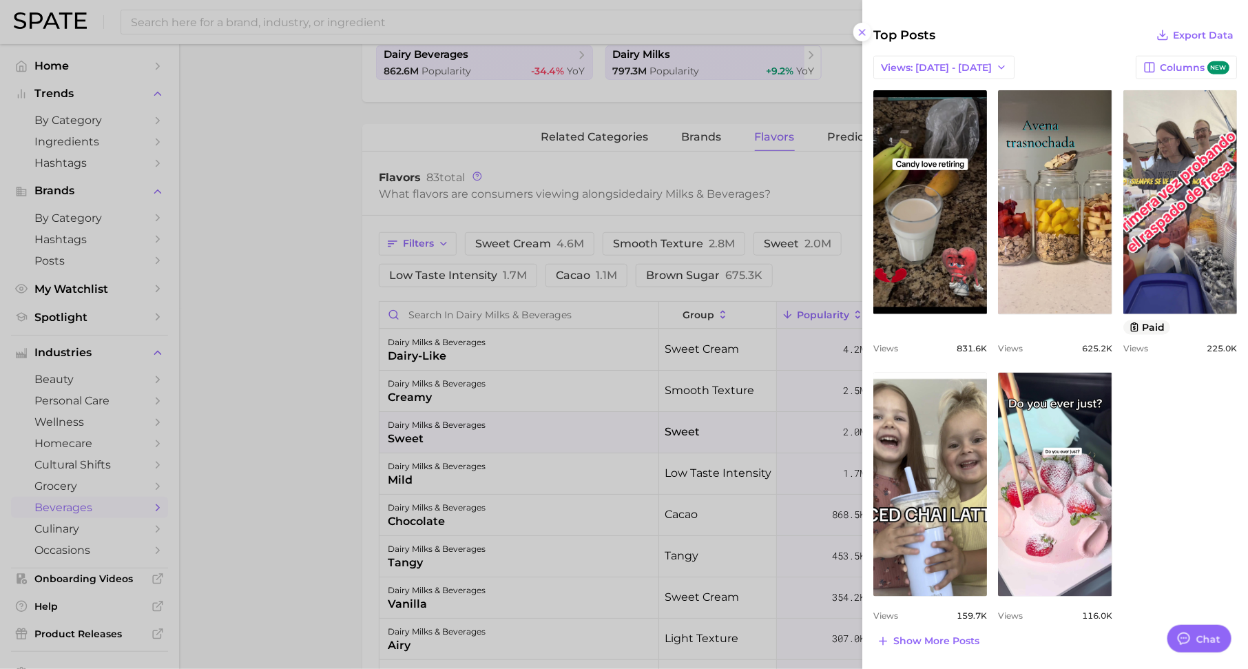
click at [669, 488] on div at bounding box center [624, 334] width 1248 height 669
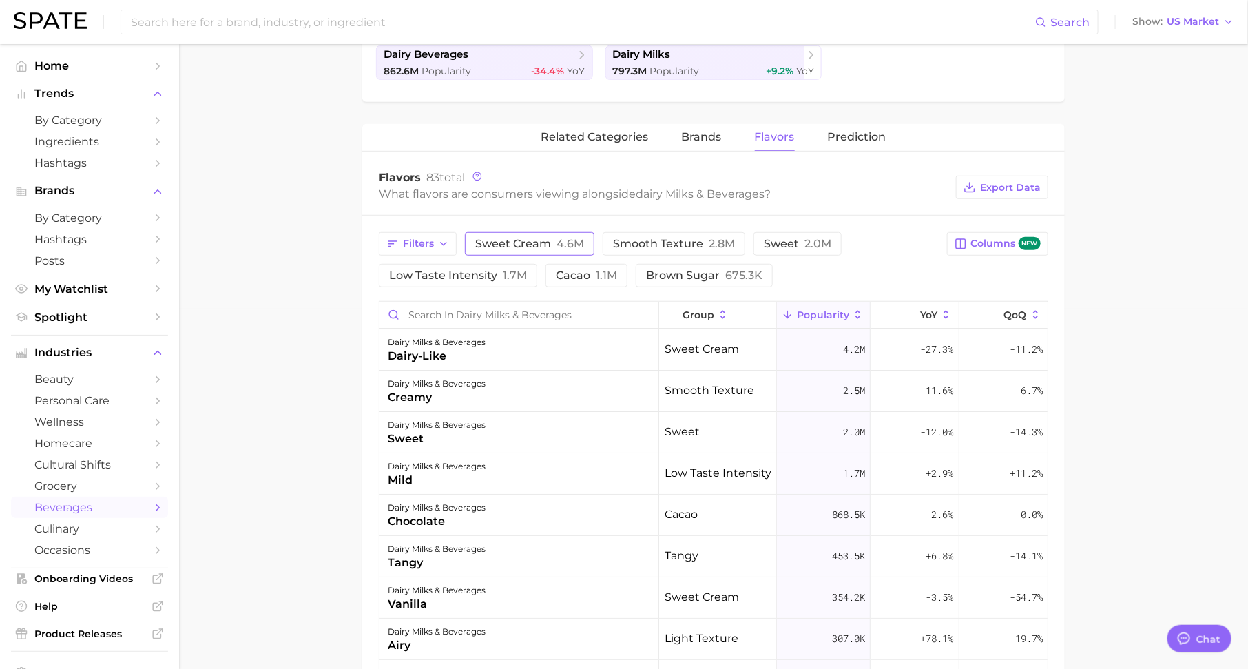
click at [506, 242] on span "sweet cream 4.6m" at bounding box center [529, 243] width 109 height 11
